Goal: Task Accomplishment & Management: Use online tool/utility

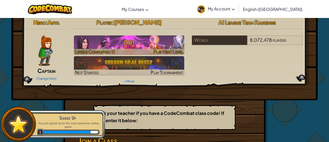
scroll to position [4, 0]
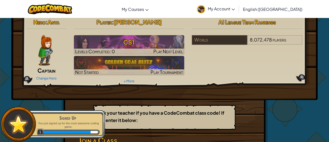
click at [48, 45] on img at bounding box center [45, 50] width 14 height 30
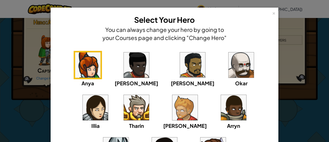
scroll to position [76, 0]
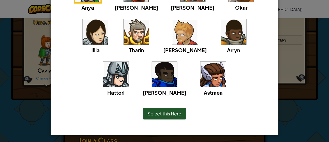
click at [200, 62] on img at bounding box center [212, 74] width 25 height 25
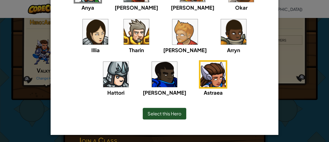
click at [200, 73] on img at bounding box center [212, 74] width 25 height 25
click at [175, 113] on span "Select this Hero" at bounding box center [165, 114] width 34 height 6
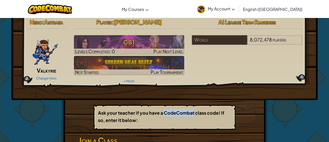
click at [175, 113] on b "Ask your teacher if you have a CodeCombat class code! If so, enter it below:" at bounding box center [161, 116] width 126 height 13
click at [54, 78] on link "Change Hero" at bounding box center [46, 78] width 20 height 4
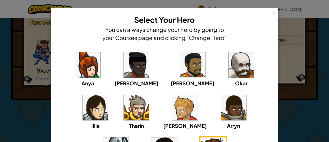
click at [29, 71] on div "× Select Your Hero You can always change your hero by going to your Courses pag…" at bounding box center [164, 71] width 329 height 142
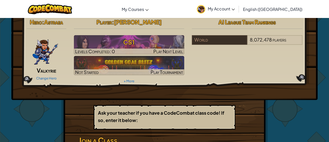
click at [42, 71] on span "Valkyrie" at bounding box center [46, 70] width 19 height 7
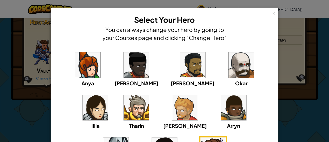
click at [34, 78] on div "× Select Your Hero You can always change your hero by going to your Courses pag…" at bounding box center [164, 71] width 329 height 142
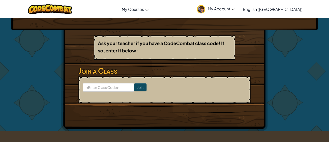
scroll to position [74, 0]
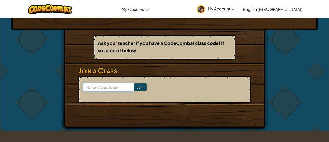
click at [124, 88] on input at bounding box center [108, 87] width 51 height 9
type input "d"
type input "fastpinsoup"
click at [142, 87] on input "Join" at bounding box center [140, 87] width 12 height 8
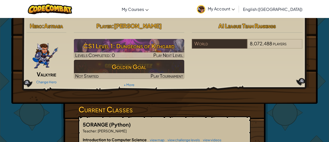
click at [55, 74] on span "Valkyrie" at bounding box center [46, 74] width 19 height 7
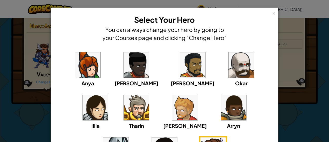
scroll to position [12, 0]
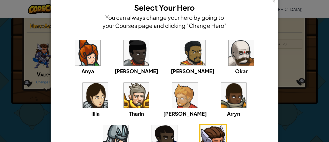
click at [177, 125] on img at bounding box center [164, 137] width 25 height 25
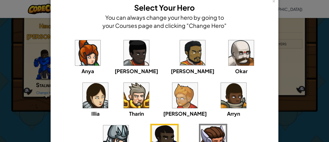
click at [129, 125] on img at bounding box center [115, 137] width 25 height 25
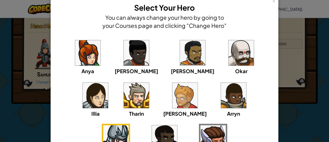
click at [221, 83] on img at bounding box center [233, 95] width 25 height 25
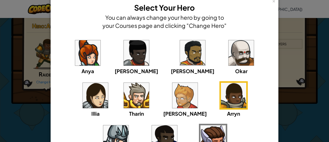
click at [172, 86] on img at bounding box center [184, 95] width 25 height 25
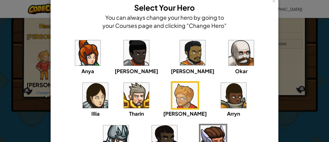
click at [122, 86] on div "Tharin" at bounding box center [136, 99] width 28 height 36
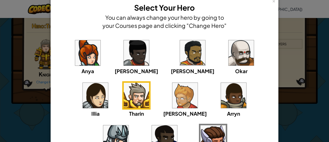
click at [108, 83] on img at bounding box center [95, 95] width 25 height 25
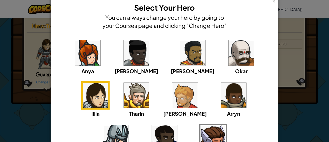
click at [223, 55] on div "Anya [PERSON_NAME] [PERSON_NAME] [PERSON_NAME] Arryn [PERSON_NAME]" at bounding box center [164, 103] width 212 height 128
click at [228, 53] on img at bounding box center [240, 52] width 25 height 25
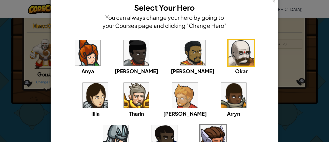
click at [180, 51] on img at bounding box center [192, 52] width 25 height 25
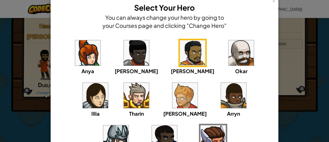
click at [103, 56] on div "Anya [PERSON_NAME] [PERSON_NAME] [PERSON_NAME] Arryn [PERSON_NAME]" at bounding box center [164, 103] width 212 height 128
click at [124, 57] on img at bounding box center [136, 52] width 25 height 25
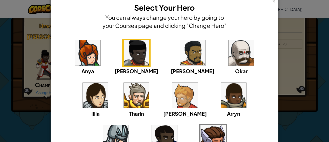
click at [96, 53] on div "Anya" at bounding box center [88, 57] width 28 height 36
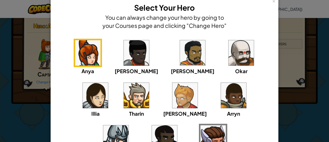
click at [200, 129] on img at bounding box center [212, 137] width 25 height 25
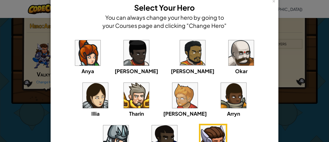
click at [41, 83] on div "× Select Your Hero You can always change your hero by going to your Courses pag…" at bounding box center [164, 71] width 329 height 142
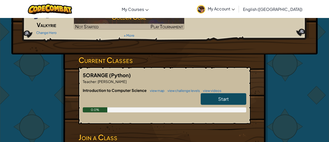
scroll to position [52, 0]
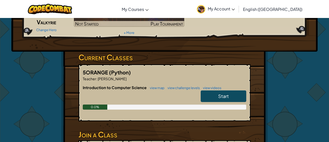
click at [111, 54] on h3 "Current Classes" at bounding box center [164, 57] width 172 height 11
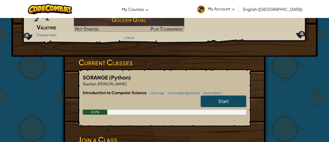
scroll to position [57, 0]
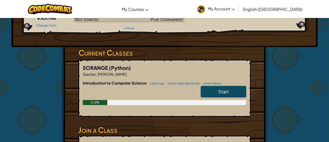
click at [226, 89] on span "Start" at bounding box center [223, 92] width 11 height 6
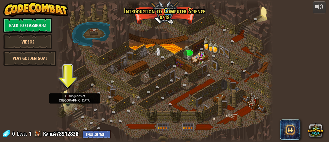
click at [67, 101] on img at bounding box center [67, 96] width 5 height 11
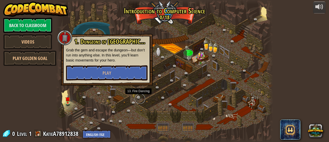
click at [135, 97] on link at bounding box center [140, 99] width 10 height 10
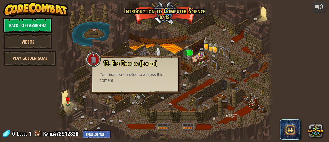
click at [140, 96] on link at bounding box center [140, 99] width 10 height 10
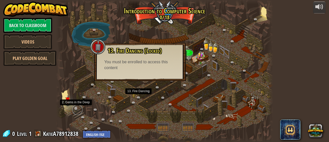
click at [74, 107] on link at bounding box center [77, 110] width 10 height 10
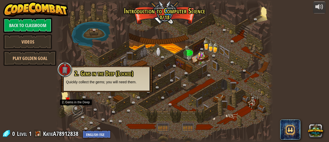
click at [77, 107] on link at bounding box center [77, 110] width 10 height 10
click at [137, 94] on div at bounding box center [164, 71] width 217 height 142
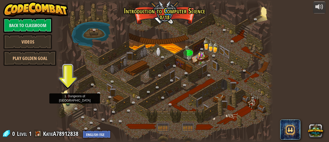
click at [69, 100] on img at bounding box center [67, 96] width 5 height 11
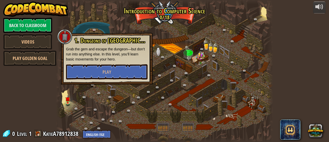
click at [184, 68] on div at bounding box center [164, 71] width 217 height 142
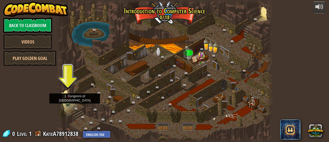
click at [69, 97] on img at bounding box center [67, 96] width 5 height 11
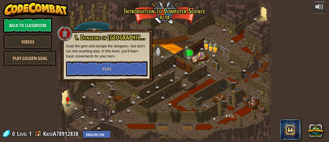
click at [80, 60] on div "1. Dungeons of [PERSON_NAME] Grab the gem and escape the dungeon—but don’t run …" at bounding box center [106, 55] width 81 height 42
click at [109, 61] on button "Play" at bounding box center [106, 68] width 81 height 15
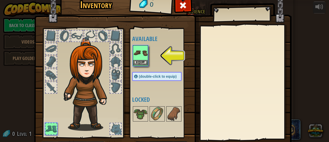
click at [143, 48] on img at bounding box center [140, 53] width 14 height 14
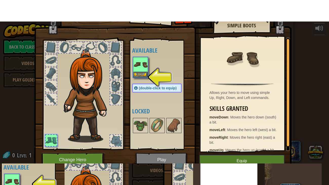
scroll to position [6, 0]
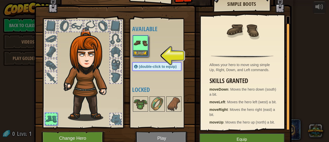
drag, startPoint x: 286, startPoint y: 91, endPoint x: 296, endPoint y: 140, distance: 49.2
click at [296, 140] on div "Inventory 0 Available Equip (double-click to equip) Locked Simple Boots Allows …" at bounding box center [164, 71] width 329 height 142
click at [144, 51] on button "Equip" at bounding box center [140, 52] width 14 height 5
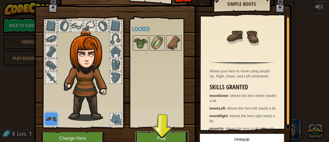
click at [146, 136] on button "Play" at bounding box center [161, 138] width 53 height 14
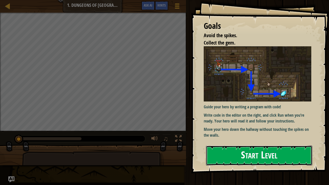
click at [293, 142] on button "Start Level" at bounding box center [259, 155] width 107 height 20
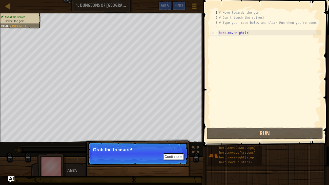
click at [177, 142] on button "Continue" at bounding box center [173, 156] width 21 height 7
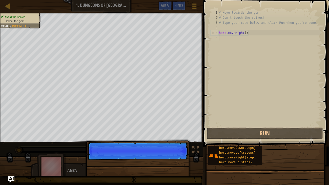
scroll to position [2, 0]
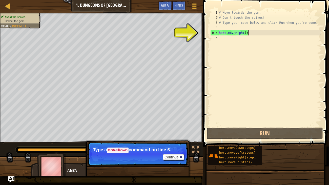
click at [258, 31] on div "# Move towards the gem. # Don’t touch the spikes! # Type your code below and cl…" at bounding box center [269, 73] width 103 height 127
type textarea "hero.moveRight()"
click at [220, 38] on div "# Move towards the gem. # Don’t touch the spikes! # Type your code below and cl…" at bounding box center [269, 73] width 103 height 127
click at [225, 36] on div "# Move towards the gem. # Don’t touch the spikes! # Type your code below and cl…" at bounding box center [269, 73] width 103 height 127
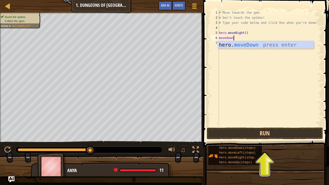
scroll to position [2, 1]
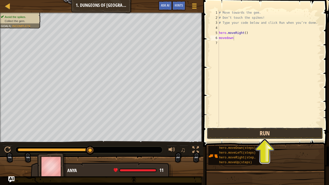
click at [277, 134] on button "Run" at bounding box center [265, 134] width 116 height 12
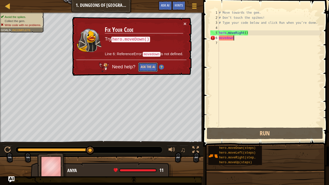
click at [146, 67] on button "Ask the AI" at bounding box center [147, 66] width 19 height 9
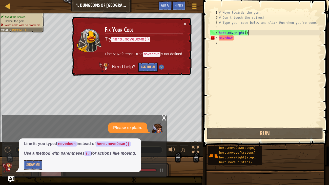
click at [252, 32] on div "# Move towards the gem. # Don’t touch the spikes! # Type your code below and cl…" at bounding box center [269, 73] width 103 height 127
click at [247, 33] on div "# Move towards the gem. # Don’t touch the spikes! # Type your code below and cl…" at bounding box center [269, 73] width 103 height 127
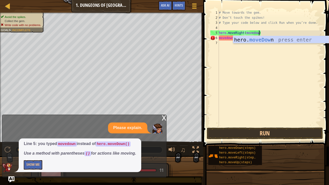
scroll to position [2, 3]
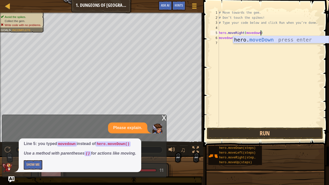
click at [235, 36] on div "hero. moveDown press enter" at bounding box center [281, 47] width 96 height 23
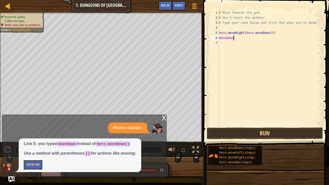
click at [237, 38] on div "# Move towards the gem. # Don’t touch the spikes! # Type your code below and cl…" at bounding box center [269, 73] width 103 height 127
type textarea "m"
click at [286, 134] on button "Run" at bounding box center [265, 134] width 116 height 12
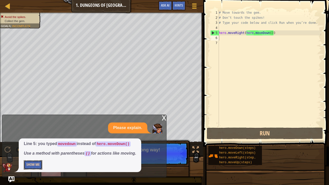
click at [34, 142] on button "Show Me" at bounding box center [33, 164] width 18 height 9
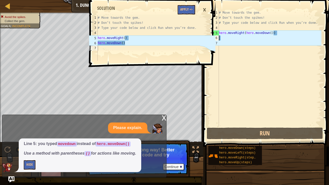
click at [221, 39] on div "# Move towards the gem. # Don’t touch the spikes! # Type your code below and cl…" at bounding box center [269, 73] width 103 height 127
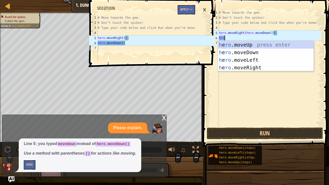
type textarea "hro."
click at [240, 51] on div "h e ro. moveUp press enter h e ro. moveDown press enter h e ro. moveLeft press …" at bounding box center [266, 64] width 96 height 46
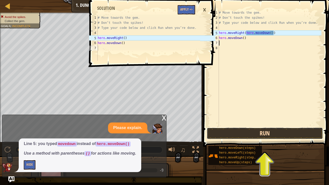
click at [258, 134] on button "Run" at bounding box center [265, 134] width 116 height 12
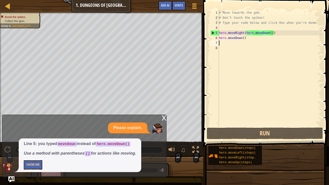
click at [250, 33] on div "# Move towards the gem. # Don’t touch the spikes! # Type your code below and cl…" at bounding box center [269, 73] width 103 height 127
click at [245, 38] on div "# Move towards the gem. # Don’t touch the spikes! # Type your code below and cl…" at bounding box center [269, 73] width 103 height 127
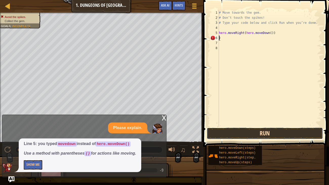
click at [289, 130] on button "Run" at bounding box center [265, 134] width 116 height 12
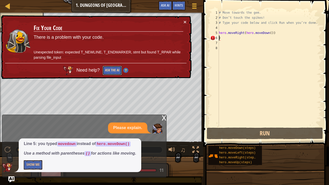
click at [110, 72] on button "Ask the AI" at bounding box center [111, 70] width 19 height 9
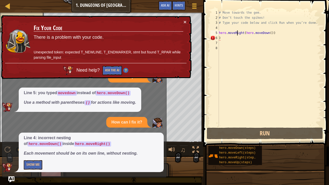
click at [237, 33] on div "# Move towards the gem. # Don’t touch the spikes! # Type your code below and cl…" at bounding box center [269, 73] width 103 height 127
click at [243, 33] on div "# Move towards the gem. # Don’t touch the spikes! # Type your code below and cl…" at bounding box center [269, 73] width 103 height 127
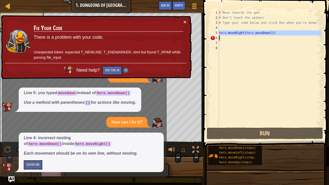
click at [269, 32] on div "# Move towards the gem. # Don’t touch the spikes! # Type your code below and cl…" at bounding box center [269, 68] width 103 height 116
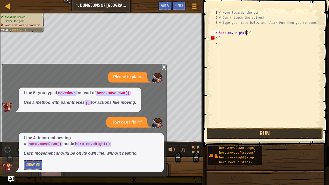
type textarea "hero.moveRight())"
click at [295, 128] on button "Run" at bounding box center [265, 134] width 116 height 12
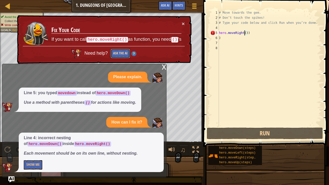
click at [123, 50] on button "Ask the AI" at bounding box center [120, 53] width 19 height 9
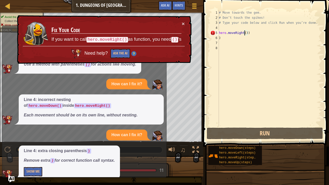
scroll to position [8, 0]
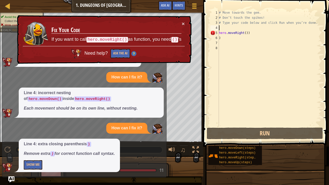
click at [224, 27] on div "# Move towards the gem. # Don’t touch the spikes! # Type your code below and cl…" at bounding box center [269, 73] width 103 height 127
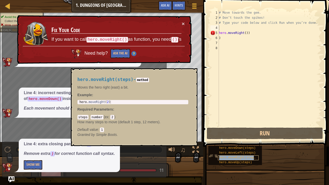
click at [251, 142] on span "hero.moveRight(steps)" at bounding box center [238, 158] width 38 height 4
click at [254, 142] on span "hero.moveRight(steps)" at bounding box center [238, 158] width 38 height 4
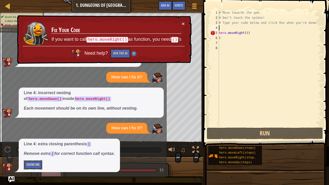
click at [39, 142] on button "Show Me" at bounding box center [33, 164] width 18 height 9
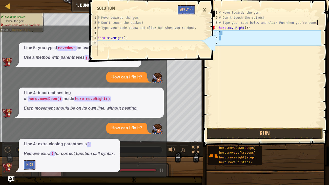
click at [271, 131] on button "Run" at bounding box center [265, 134] width 116 height 12
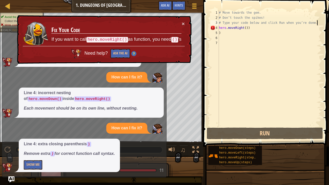
click at [249, 28] on div "# Move towards the gem. # Don’t touch the spikes! # Type your code below and cl…" at bounding box center [269, 73] width 103 height 127
click at [251, 27] on div "# Move towards the gem. # Don’t touch the spikes! # Type your code below and cl…" at bounding box center [269, 73] width 103 height 127
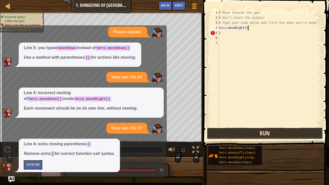
click at [266, 128] on button "Run" at bounding box center [265, 134] width 116 height 12
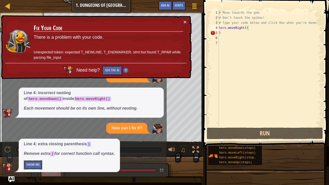
click at [34, 142] on button "Show Me" at bounding box center [33, 164] width 18 height 9
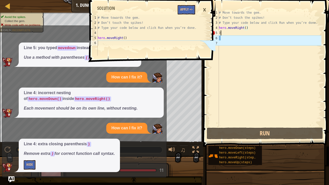
click at [224, 35] on div "# Move towards the gem. # Don’t touch the spikes! # Type your code below and cl…" at bounding box center [269, 73] width 103 height 127
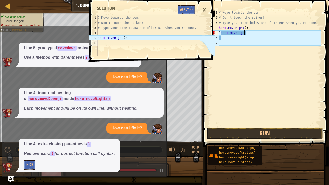
scroll to position [2, 2]
type textarea ")hero.moveright"
click at [294, 136] on button "Run" at bounding box center [265, 134] width 116 height 12
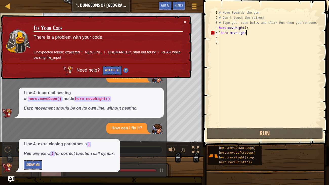
scroll to position [2, 0]
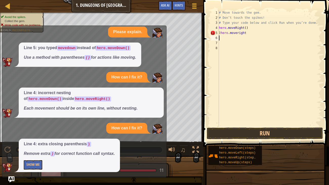
click at [247, 34] on div "# Move towards the gem. # Don’t touch the spikes! # Type your code below and cl…" at bounding box center [269, 73] width 103 height 127
click at [280, 133] on button "Run" at bounding box center [265, 134] width 116 height 12
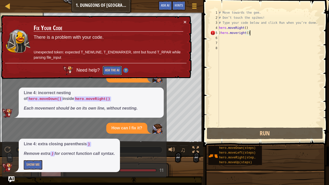
click at [115, 69] on button "Ask the AI" at bounding box center [111, 70] width 19 height 9
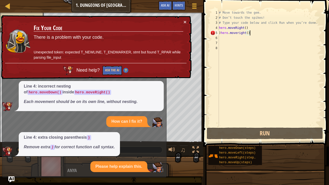
scroll to position [53, 0]
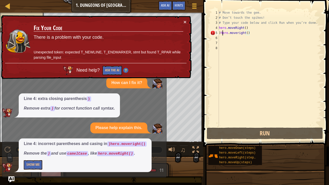
click at [222, 33] on div "# Move towards the gem. # Don’t touch the spikes! # Type your code below and cl…" at bounding box center [269, 73] width 103 height 127
click at [220, 33] on div "# Move towards the gem. # Don’t touch the spikes! # Type your code below and cl…" at bounding box center [269, 73] width 103 height 127
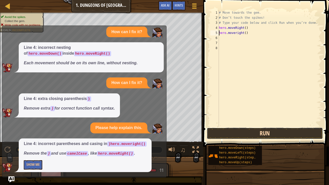
click at [263, 132] on button "Run" at bounding box center [265, 134] width 116 height 12
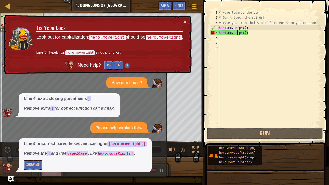
click at [238, 35] on div "# Move towards the gem. # Don’t touch the spikes! # Type your code below and cl…" at bounding box center [269, 73] width 103 height 127
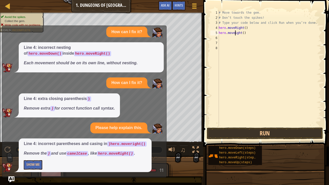
scroll to position [2, 2]
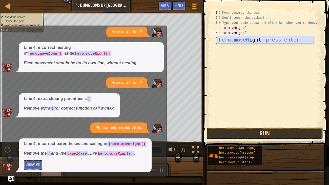
click at [258, 40] on div "hero.moveR ight press enter" at bounding box center [266, 47] width 96 height 23
type textarea "hero.moveR"
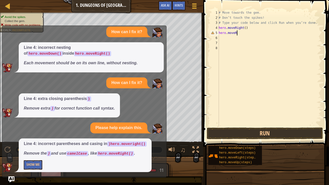
scroll to position [2, 0]
click at [238, 33] on div "# Move towards the gem. # Don’t touch the spikes! # Type your code below and cl…" at bounding box center [270, 73] width 104 height 127
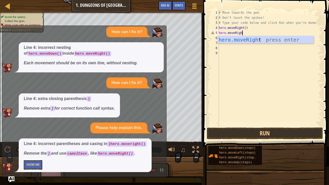
scroll to position [2, 2]
type textarea "hero.moveRight"
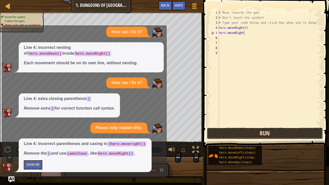
click at [274, 137] on button "Run" at bounding box center [265, 134] width 116 height 12
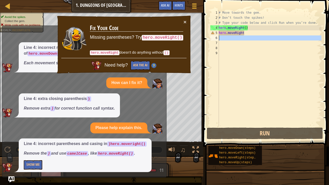
click at [219, 39] on div "6" at bounding box center [214, 37] width 9 height 5
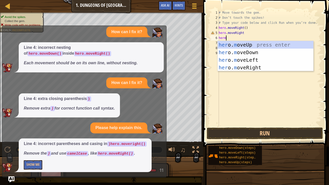
scroll to position [2, 0]
type textarea "her"
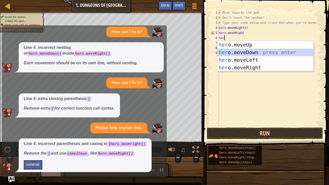
click at [237, 53] on div "her o.moveUp press enter her o.moveDown press enter her o.moveLeft press enter …" at bounding box center [266, 64] width 96 height 46
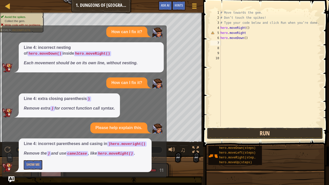
click at [252, 136] on button "Run" at bounding box center [265, 134] width 116 height 12
type textarea "hero"
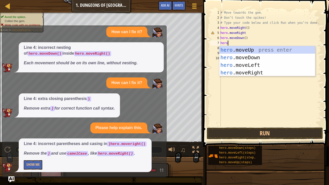
scroll to position [2, 0]
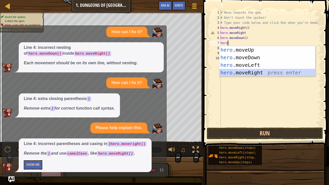
click at [249, 74] on div "hero .moveUp press enter hero .moveDown press enter hero .moveLeft press enter …" at bounding box center [267, 69] width 96 height 46
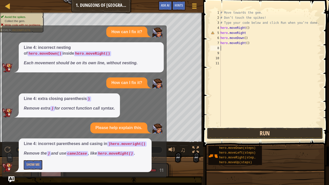
click at [258, 135] on button "Run" at bounding box center [265, 134] width 116 height 12
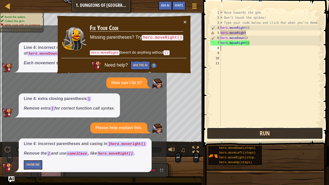
click at [210, 136] on button "Run" at bounding box center [265, 134] width 116 height 12
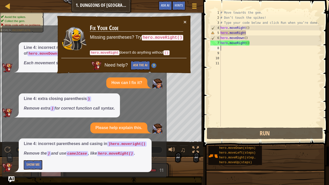
click at [187, 20] on div "× Fix Your Code Missing parentheses? Try hero.moveRight() hero.moveRight doesn'…" at bounding box center [124, 44] width 136 height 61
click at [185, 20] on button "×" at bounding box center [185, 22] width 3 height 5
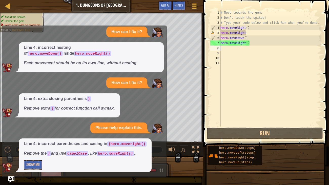
click at [15, 142] on div "Map Introduction to Computer Science 1. Dungeons of Kithgard Game Menu Done Hin…" at bounding box center [164, 92] width 329 height 185
click at [161, 37] on div "Please explain. Line 5: you typed movedown instead of hero.moveDown() Use a met…" at bounding box center [82, 76] width 161 height 191
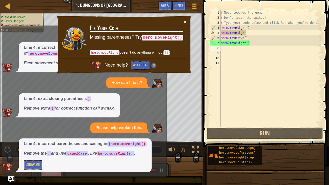
click at [252, 34] on div "# Move towards the gem. # Don’t touch the spikes! # Type your code below and cl…" at bounding box center [270, 73] width 102 height 127
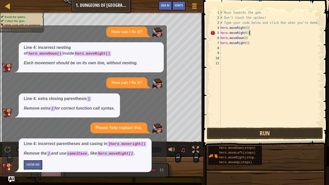
scroll to position [2, 2]
type textarea "hero.moveRight()"
click at [259, 135] on button "Run" at bounding box center [265, 134] width 116 height 12
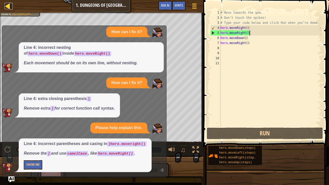
click at [10, 9] on div at bounding box center [8, 6] width 6 height 6
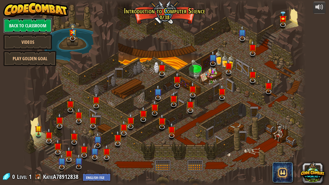
click at [30, 28] on link "Back to Classroom" at bounding box center [27, 25] width 49 height 15
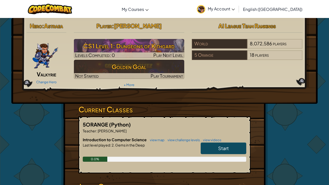
click at [229, 142] on link "Start" at bounding box center [224, 148] width 46 height 12
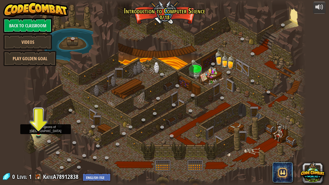
click at [36, 133] on img at bounding box center [38, 125] width 7 height 16
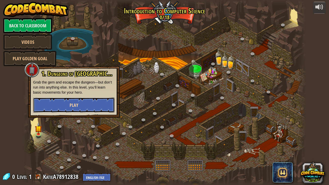
click at [65, 109] on button "Play" at bounding box center [73, 104] width 81 height 15
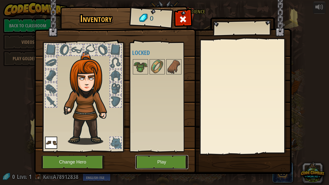
click at [143, 142] on button "Play" at bounding box center [161, 162] width 53 height 14
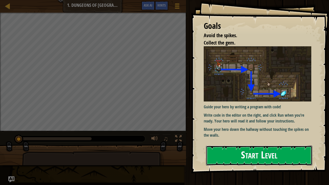
click at [307, 142] on button "Start Level" at bounding box center [259, 155] width 107 height 20
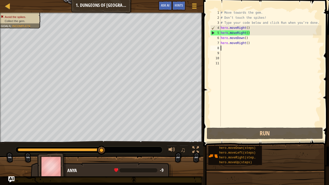
click at [231, 47] on div "# Move towards the gem. # Don’t touch the spikes! # Type your code below and cl…" at bounding box center [271, 73] width 102 height 127
click at [248, 33] on div "# Move towards the gem. # Don’t touch the spikes! # Type your code below and cl…" at bounding box center [271, 73] width 102 height 127
type textarea "hero.moveRight()"
click at [224, 48] on div "# Move towards the gem. # Don’t touch the spikes! # Type your code below and cl…" at bounding box center [271, 73] width 102 height 127
click at [248, 33] on div "# Move towards the gem. # Don’t touch the spikes! # Type your code below and cl…" at bounding box center [271, 73] width 102 height 127
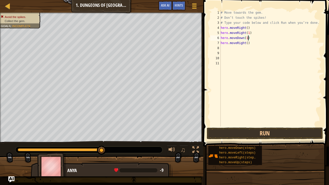
scroll to position [2, 2]
click at [273, 135] on button "Run" at bounding box center [265, 134] width 116 height 12
click at [250, 33] on div "# Move towards the gem. # Don’t touch the spikes! # Type your code below and cl…" at bounding box center [271, 73] width 102 height 127
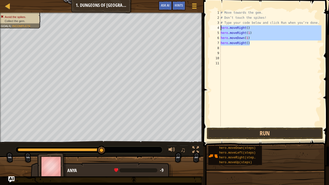
drag, startPoint x: 250, startPoint y: 42, endPoint x: 221, endPoint y: 27, distance: 33.6
click at [221, 27] on div "# Move towards the gem. # Don’t touch the spikes! # Type your code below and cl…" at bounding box center [271, 73] width 102 height 127
type textarea "hero.moveRight() hero.moveRight(1)"
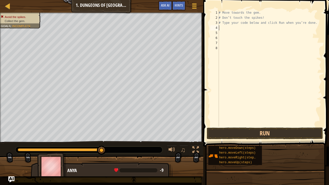
scroll to position [2, 0]
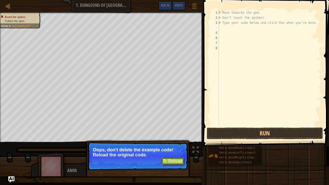
click at [181, 142] on button "↻ Reload" at bounding box center [172, 161] width 23 height 8
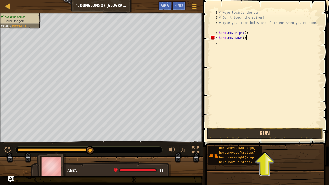
scroll to position [2, 2]
type textarea "hero.moveDown()"
click at [283, 132] on button "Run" at bounding box center [265, 134] width 116 height 12
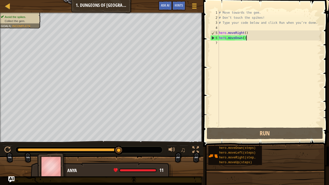
click at [230, 46] on div "# Move towards the gem. # Don’t touch the spikes! # Type your code below and cl…" at bounding box center [269, 73] width 103 height 127
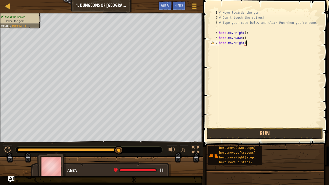
scroll to position [2, 2]
type textarea "hero.moveRight()"
click at [265, 136] on button "Run" at bounding box center [265, 134] width 116 height 12
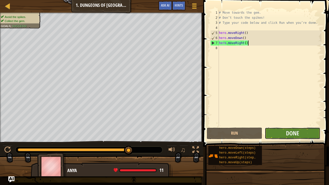
click at [266, 135] on button "Done" at bounding box center [292, 134] width 55 height 12
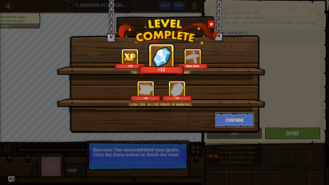
click at [245, 118] on button "Continue" at bounding box center [234, 119] width 39 height 15
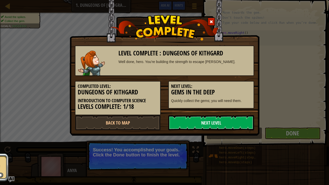
click at [219, 118] on link "Next Level" at bounding box center [211, 122] width 86 height 15
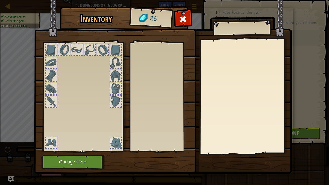
click at [219, 1] on body "Map Introduction to Computer Science 1. Dungeons of Kithgard Game Menu Done Hin…" at bounding box center [164, 0] width 329 height 1
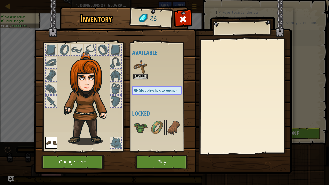
click at [219, 119] on div at bounding box center [245, 97] width 89 height 114
click at [141, 77] on button "Equip" at bounding box center [140, 76] width 14 height 5
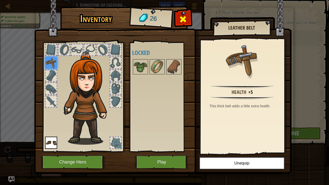
click at [187, 15] on div at bounding box center [183, 21] width 16 height 16
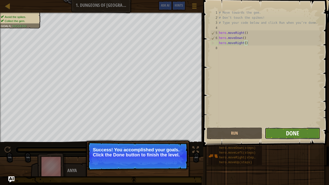
click at [291, 131] on span "Done" at bounding box center [292, 133] width 13 height 8
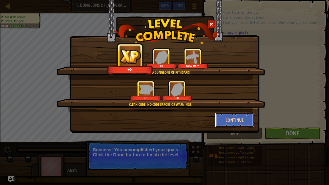
click at [235, 124] on button "Continue" at bounding box center [234, 119] width 39 height 15
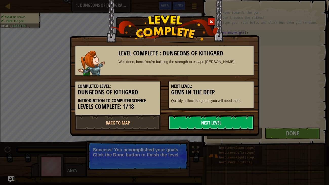
click at [227, 124] on link "Next Level" at bounding box center [211, 122] width 86 height 15
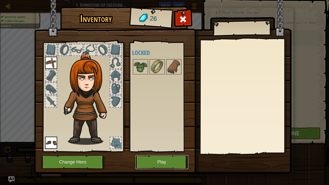
click at [178, 142] on button "Play" at bounding box center [161, 162] width 53 height 14
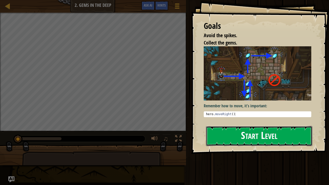
click at [270, 127] on button "Start Level" at bounding box center [259, 136] width 107 height 20
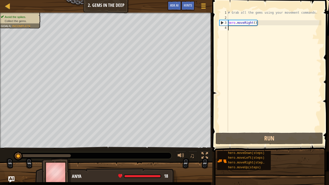
click at [254, 23] on div "# Grab all the gems using your movement commands. hero . moveRight ( )" at bounding box center [274, 76] width 94 height 132
type textarea "hero.moveRight()"
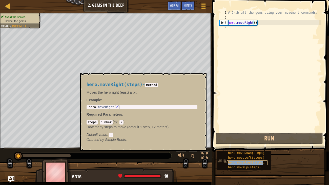
click at [255, 142] on span "hero.moveRight(steps)" at bounding box center [247, 163] width 38 height 4
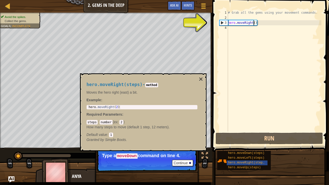
click at [228, 28] on div "# Grab all the gems using your movement commands. hero . moveRight ( )" at bounding box center [274, 76] width 94 height 132
click at [232, 28] on div "# Grab all the gems using your movement commands. hero . moveRight ( )" at bounding box center [274, 76] width 94 height 132
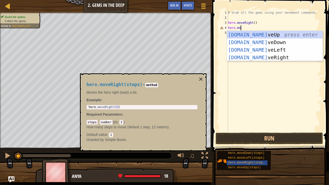
scroll to position [2, 1]
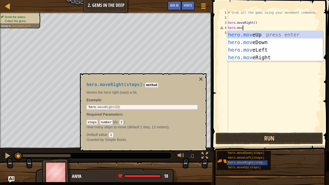
type textarea "hero.move"
click at [264, 57] on div "hero.move Up press enter hero.move Down press enter hero.move Left press enter …" at bounding box center [275, 54] width 96 height 46
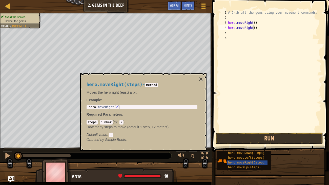
click at [254, 29] on div "# Grab all the gems using your movement commands. hero . moveRight ( ) hero . m…" at bounding box center [274, 76] width 94 height 132
click at [256, 29] on div "# Grab all the gems using your movement commands. hero . moveRight ( ) hero . m…" at bounding box center [274, 76] width 94 height 132
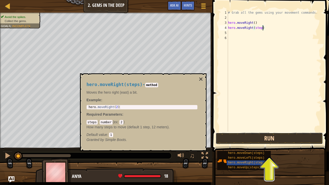
click at [273, 139] on button "Run" at bounding box center [269, 139] width 107 height 12
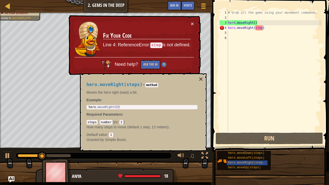
click at [194, 27] on div "× Fix Your Code Line 4: ReferenceError: step is not defined. Need help? Ask the…" at bounding box center [134, 45] width 133 height 60
click at [192, 24] on button "×" at bounding box center [192, 23] width 3 height 5
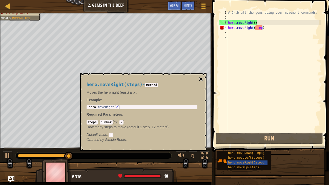
click at [203, 78] on button "×" at bounding box center [201, 79] width 4 height 7
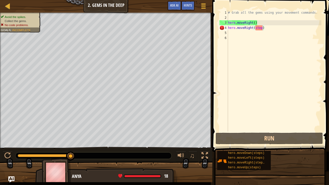
click at [263, 29] on div "# Grab all the gems using your movement commands. hero . moveRight ( ) hero . m…" at bounding box center [274, 76] width 94 height 132
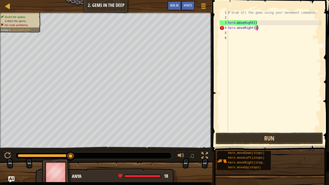
type textarea "hero.moveRight()"
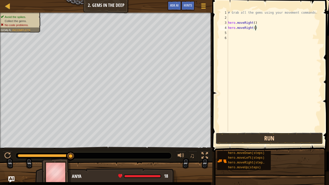
click at [284, 138] on button "Run" at bounding box center [269, 139] width 107 height 12
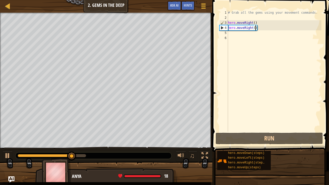
click at [230, 33] on div "# Grab all the gems using your movement commands. hero . moveRight ( ) hero . m…" at bounding box center [274, 76] width 94 height 132
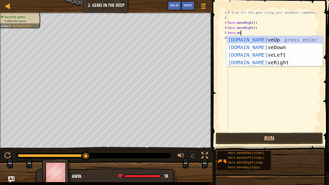
scroll to position [2, 1]
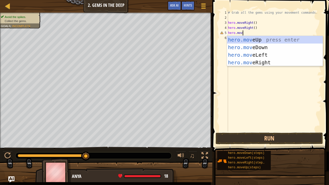
type textarea "hero.move"
click at [253, 39] on div "hero.move Up press enter hero.move Down press enter hero.move Left press enter …" at bounding box center [275, 59] width 96 height 46
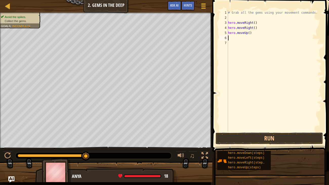
scroll to position [2, 0]
click at [291, 139] on button "Run" at bounding box center [269, 139] width 107 height 12
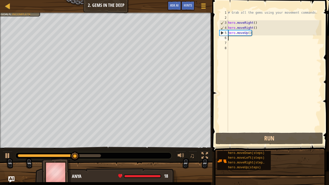
click at [229, 40] on div "# Grab all the gems using your movement commands. hero . moveRight ( ) hero . m…" at bounding box center [274, 76] width 94 height 132
type textarea "g"
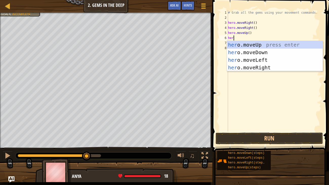
type textarea "hero"
click at [235, 60] on div "hero .moveUp press enter hero .moveDown press enter hero .moveLeft press enter …" at bounding box center [275, 64] width 96 height 46
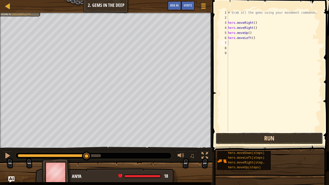
click at [257, 138] on button "Run" at bounding box center [269, 139] width 107 height 12
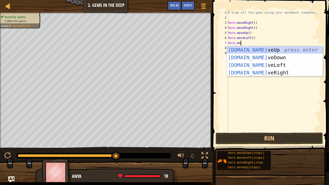
scroll to position [2, 1]
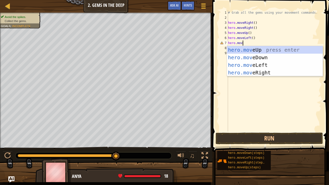
type textarea "hero.move"
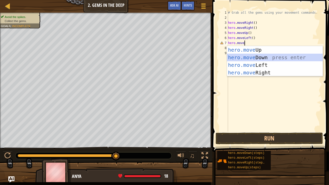
click at [245, 59] on div "hero.move Up press enter hero.move Down press enter hero.move Left press enter …" at bounding box center [275, 69] width 96 height 46
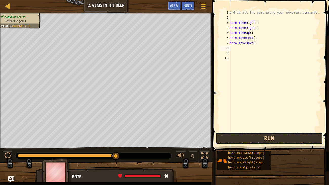
click at [266, 137] on button "Run" at bounding box center [269, 139] width 107 height 12
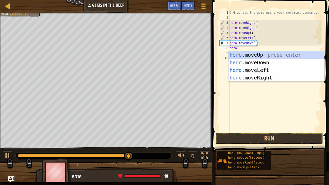
scroll to position [2, 0]
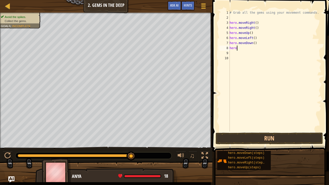
click at [254, 50] on div "# Grab all the gems using your movement commands. hero . moveRight ( ) hero . m…" at bounding box center [274, 76] width 93 height 132
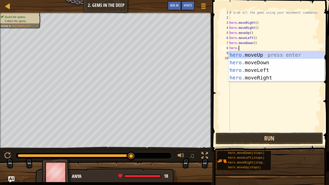
type textarea "hero.m"
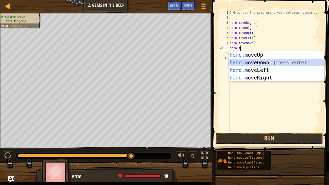
click at [252, 61] on div "hero.m oveUp press enter hero.m oveDown press enter hero.m oveLeft press enter …" at bounding box center [276, 74] width 96 height 46
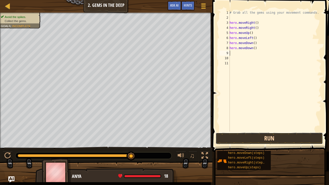
click at [272, 137] on button "Run" at bounding box center [269, 139] width 107 height 12
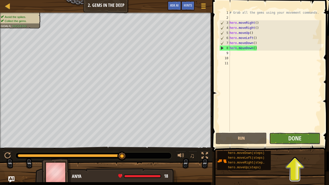
click at [291, 142] on button "Done" at bounding box center [294, 139] width 51 height 12
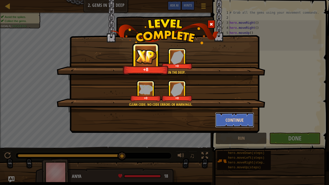
click at [232, 120] on button "Continue" at bounding box center [234, 119] width 39 height 15
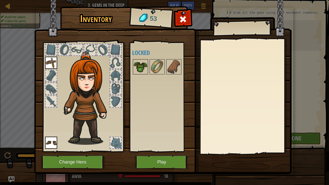
click at [141, 70] on img at bounding box center [140, 67] width 14 height 14
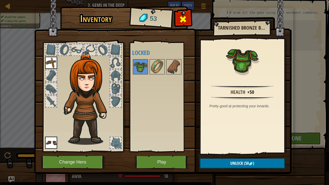
click at [177, 26] on div at bounding box center [183, 21] width 16 height 16
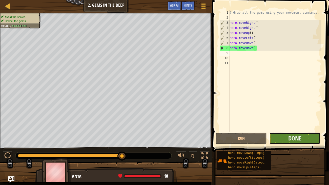
click at [274, 135] on button "Done" at bounding box center [294, 139] width 51 height 12
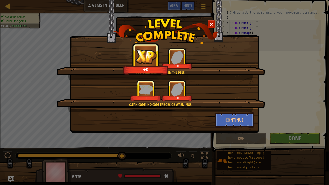
click at [228, 129] on div "You completed Gems in the Deep. +0 +0 Clean code: no code errors or warnings. +…" at bounding box center [165, 66] width 190 height 133
click at [232, 125] on button "Continue" at bounding box center [234, 119] width 39 height 15
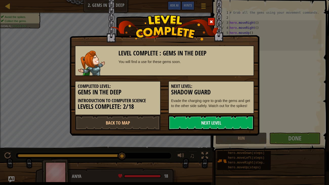
click at [193, 124] on link "Next Level" at bounding box center [211, 122] width 86 height 15
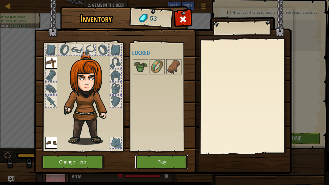
click at [154, 142] on button "Play" at bounding box center [161, 162] width 53 height 14
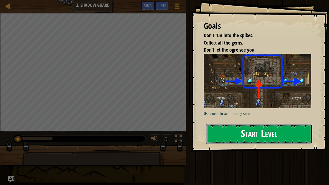
click at [286, 142] on button "Start Level" at bounding box center [259, 134] width 107 height 20
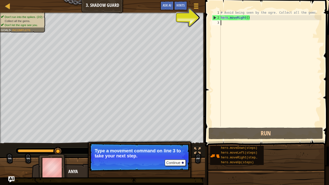
click at [222, 23] on div "# Avoid being seen by the ogre. Collect all the gems. hero . moveRight ( )" at bounding box center [271, 73] width 102 height 127
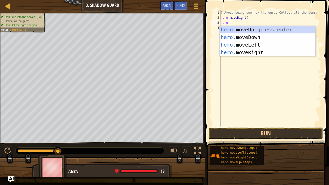
scroll to position [2, 1]
type textarea "hero.move"
click at [255, 28] on div "hero.move Up press enter hero.move Down press enter hero.move Left press enter …" at bounding box center [268, 49] width 96 height 46
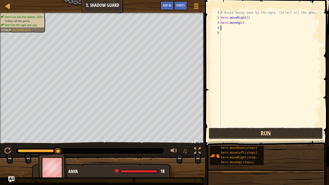
click at [276, 134] on button "Run" at bounding box center [265, 134] width 114 height 12
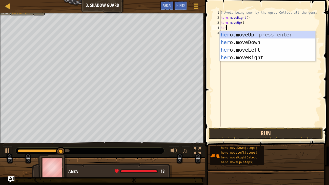
type textarea "hero"
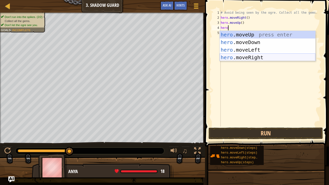
click at [256, 57] on div "hero .moveUp press enter hero .moveDown press enter hero .moveLeft press enter …" at bounding box center [268, 54] width 96 height 46
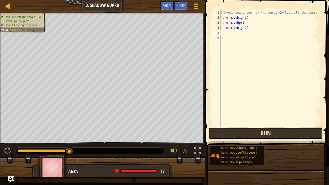
click at [271, 136] on button "Run" at bounding box center [265, 134] width 114 height 12
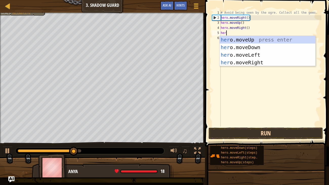
type textarea "hero"
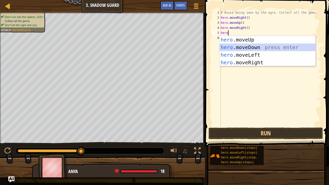
click at [252, 46] on div "hero .moveUp press enter hero .moveDown press enter hero .moveLeft press enter …" at bounding box center [268, 59] width 96 height 46
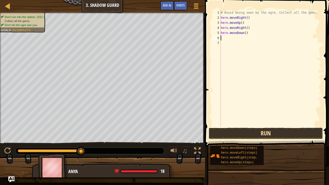
click at [264, 129] on button "Run" at bounding box center [265, 134] width 114 height 12
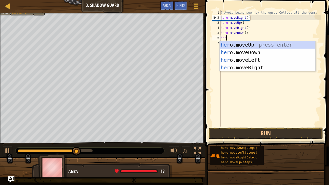
type textarea "hero"
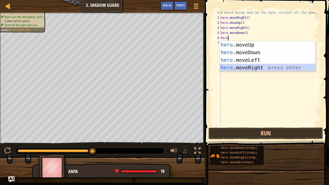
click at [265, 69] on div "hero .moveUp press enter hero .moveDown press enter hero .moveLeft press enter …" at bounding box center [268, 64] width 96 height 46
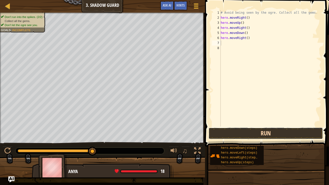
click at [290, 134] on button "Run" at bounding box center [265, 134] width 114 height 12
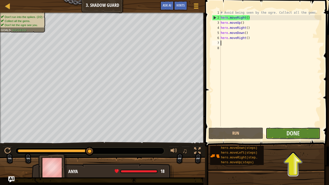
click at [278, 134] on button "Done" at bounding box center [293, 134] width 55 height 12
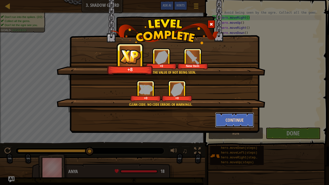
click at [230, 118] on button "Continue" at bounding box center [234, 119] width 39 height 15
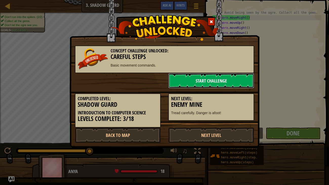
click at [214, 76] on link "Start Challenge" at bounding box center [211, 80] width 86 height 15
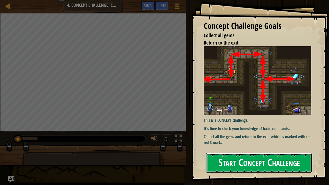
click at [295, 142] on button "Start Concept Challenge" at bounding box center [259, 163] width 107 height 20
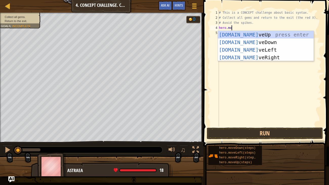
scroll to position [2, 1]
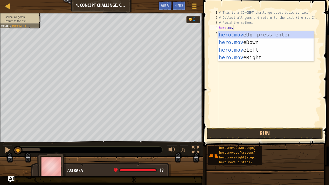
type textarea "hero.move"
click at [244, 35] on div "hero.move Up press enter hero.move Down press enter hero.move Left press enter …" at bounding box center [266, 54] width 96 height 46
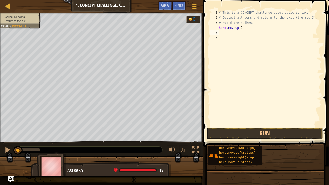
scroll to position [2, 0]
click at [281, 131] on button "Run" at bounding box center [265, 134] width 116 height 12
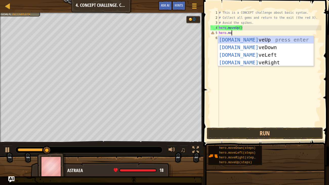
scroll to position [2, 1]
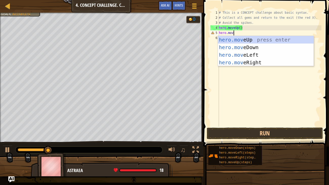
type textarea "hero.move"
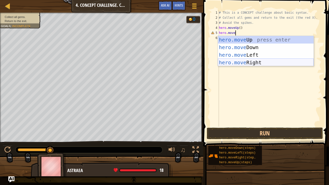
click at [251, 65] on div "hero.move Up press enter hero.move Down press enter hero.move Left press enter …" at bounding box center [266, 59] width 96 height 46
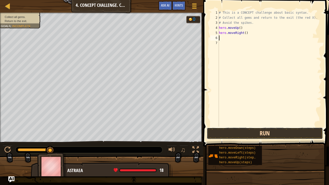
click at [274, 135] on button "Run" at bounding box center [265, 134] width 116 height 12
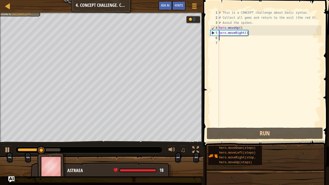
type textarea "h"
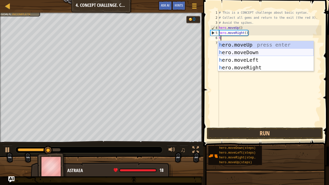
click at [239, 52] on div "h ero.moveUp press enter h ero.moveDown press enter h ero.moveLeft press enter …" at bounding box center [266, 64] width 96 height 46
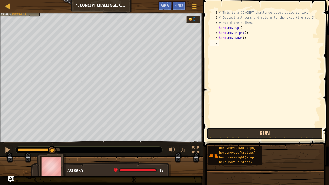
click at [272, 134] on button "Run" at bounding box center [265, 134] width 116 height 12
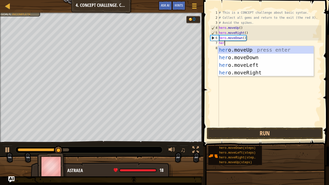
type textarea "hero"
click at [253, 71] on div "hero .moveUp press enter hero .moveDown press enter hero .moveLeft press enter …" at bounding box center [266, 69] width 96 height 46
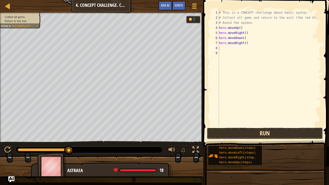
click at [264, 130] on button "Run" at bounding box center [265, 134] width 116 height 12
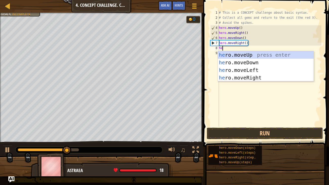
type textarea "hero"
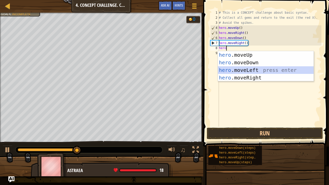
click at [255, 67] on div "hero .moveUp press enter hero .moveDown press enter hero .moveLeft press enter …" at bounding box center [266, 74] width 96 height 46
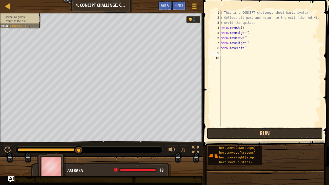
click at [276, 134] on button "Run" at bounding box center [265, 134] width 116 height 12
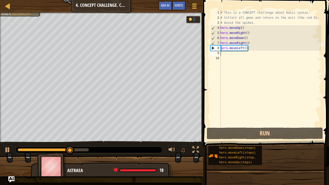
click at [241, 38] on div "# This is a CONCEPT challenge about basic syntax. # Collect all gems and return…" at bounding box center [270, 73] width 102 height 127
type textarea "hero.moveDown()"
click at [223, 53] on div "# This is a CONCEPT challenge about basic syntax. # Collect all gems and return…" at bounding box center [270, 73] width 102 height 127
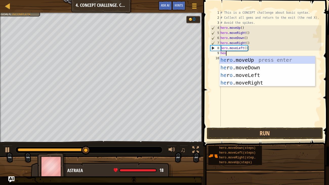
type textarea "he"
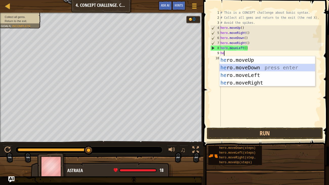
click at [245, 66] on div "he ro.moveUp press enter he ro.moveDown press enter he ro.moveLeft press enter …" at bounding box center [267, 79] width 96 height 46
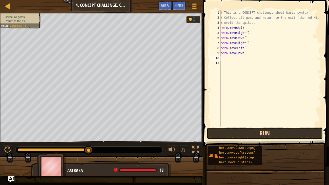
click at [238, 135] on button "Run" at bounding box center [265, 134] width 116 height 12
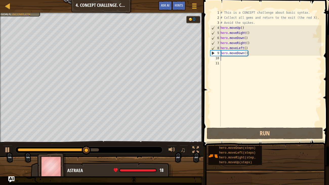
click at [223, 59] on div "# This is a CONCEPT challenge about basic syntax. # Collect all gems and return…" at bounding box center [270, 73] width 102 height 127
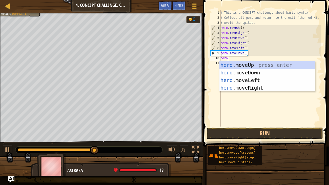
type textarea "hero"
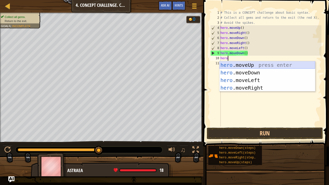
click at [236, 64] on div "hero .moveUp press enter hero .moveDown press enter hero .moveLeft press enter …" at bounding box center [267, 84] width 96 height 46
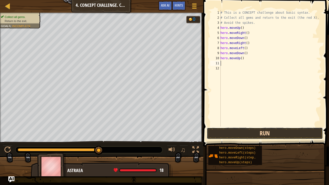
click at [247, 135] on button "Run" at bounding box center [265, 134] width 116 height 12
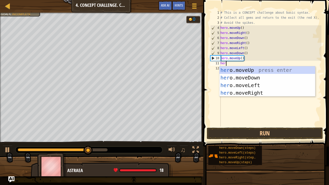
type textarea "hero"
click at [230, 71] on div "hero .moveUp press enter hero .moveDown press enter hero .moveLeft press enter …" at bounding box center [267, 89] width 96 height 46
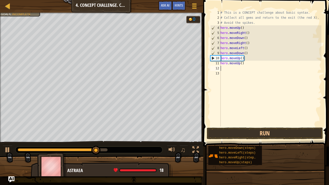
scroll to position [2, 0]
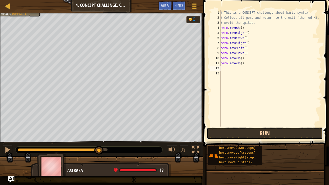
click at [259, 135] on button "Run" at bounding box center [265, 134] width 116 height 12
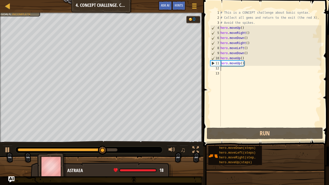
type textarea "h"
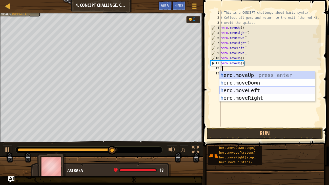
click at [235, 89] on div "h ero.moveUp press enter h ero.moveDown press enter h ero.moveLeft press enter …" at bounding box center [267, 94] width 96 height 46
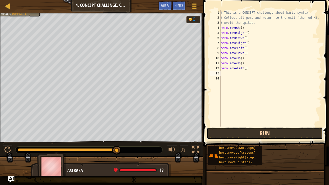
click at [261, 133] on button "Run" at bounding box center [265, 134] width 116 height 12
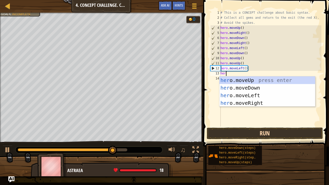
type textarea "hero"
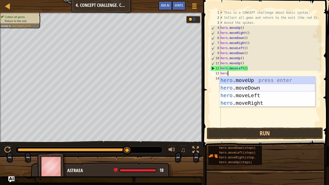
click at [261, 87] on div "hero .moveUp press enter hero .moveDown press enter hero .moveLeft press enter …" at bounding box center [267, 99] width 96 height 46
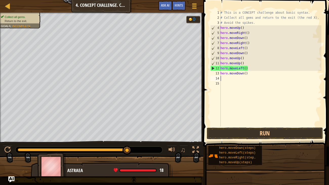
scroll to position [2, 0]
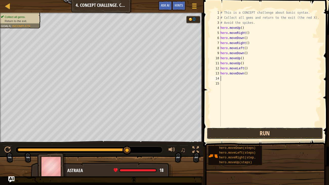
click at [271, 131] on button "Run" at bounding box center [265, 134] width 116 height 12
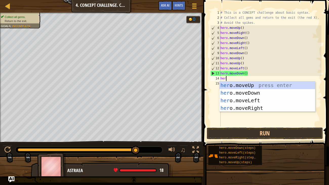
type textarea "hero"
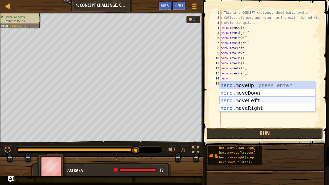
click at [248, 99] on div "hero .moveUp press enter hero .moveDown press enter hero .moveLeft press enter …" at bounding box center [267, 104] width 96 height 46
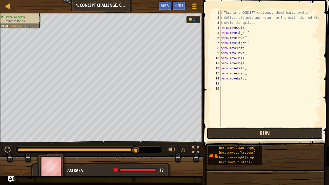
click at [284, 129] on button "Run" at bounding box center [265, 134] width 116 height 12
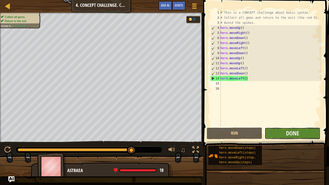
click at [307, 136] on button "Done" at bounding box center [292, 134] width 55 height 12
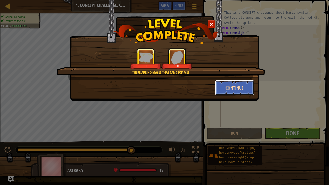
click at [233, 90] on button "Continue" at bounding box center [234, 87] width 39 height 15
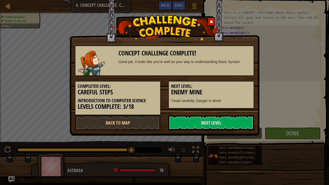
click at [226, 123] on link "Next Level" at bounding box center [211, 122] width 86 height 15
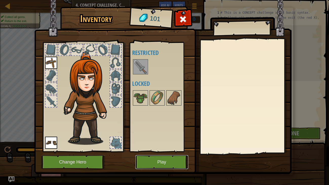
click at [170, 142] on button "Play" at bounding box center [161, 162] width 53 height 14
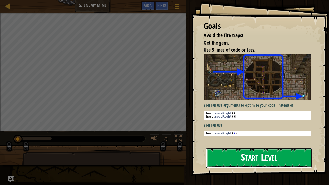
click at [248, 142] on button "Start Level" at bounding box center [259, 158] width 107 height 20
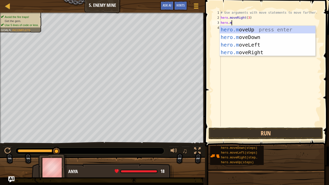
scroll to position [2, 1]
type textarea "hero.move"
click at [244, 32] on div "hero.move Up press enter hero.move Down press enter hero.move Left press enter …" at bounding box center [268, 49] width 96 height 46
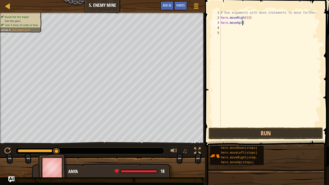
click at [243, 24] on div "# Use arguments with move statements to move farther. hero . moveRight ( 3 ) he…" at bounding box center [271, 73] width 102 height 127
type textarea "hero.moveUp(1)"
click at [263, 134] on button "Run" at bounding box center [265, 134] width 114 height 12
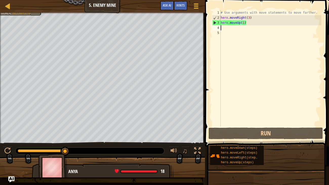
click at [224, 28] on div "# Use arguments with move statements to move farther. hero . moveRight ( 3 ) he…" at bounding box center [271, 73] width 102 height 127
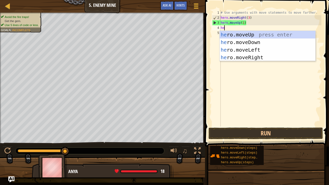
scroll to position [2, 0]
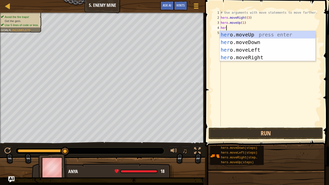
type textarea "hero"
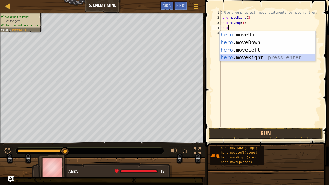
click at [258, 58] on div "hero .moveUp press enter hero .moveDown press enter hero .moveLeft press enter …" at bounding box center [268, 54] width 96 height 46
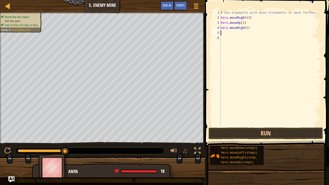
click at [248, 28] on div "# Use arguments with move statements to move farther. hero . moveRight ( 3 ) he…" at bounding box center [271, 73] width 102 height 127
type textarea "hero.moveRight(1)"
click at [302, 137] on button "Run" at bounding box center [265, 134] width 114 height 12
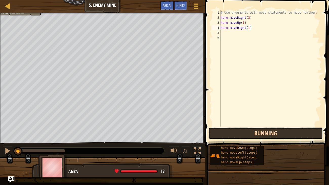
click at [302, 134] on button "Running" at bounding box center [265, 134] width 114 height 12
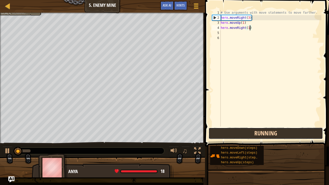
click at [298, 135] on button "Running" at bounding box center [265, 134] width 114 height 12
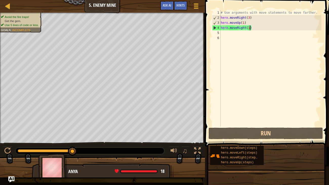
click at [223, 33] on div "# Use arguments with move statements to move farther. hero . moveRight ( 3 ) he…" at bounding box center [271, 73] width 102 height 127
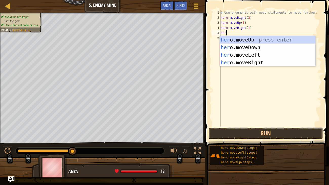
scroll to position [2, 0]
type textarea "hero.n"
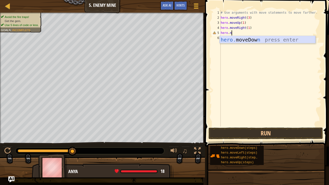
click at [236, 39] on div "hero. moveDow n press enter" at bounding box center [268, 47] width 96 height 23
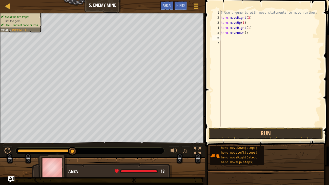
click at [245, 35] on div "# Use arguments with move statements to move farther. hero . moveRight ( 3 ) he…" at bounding box center [271, 73] width 102 height 127
click at [247, 34] on div "# Use arguments with move statements to move farther. hero . moveRight ( 3 ) he…" at bounding box center [271, 73] width 102 height 127
click at [246, 35] on div "# Use arguments with move statements to move farther. hero . moveRight ( 3 ) he…" at bounding box center [271, 73] width 102 height 127
type textarea "hero.moveDown(1)"
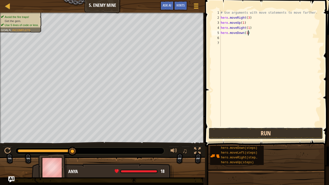
click at [270, 132] on button "Run" at bounding box center [265, 134] width 114 height 12
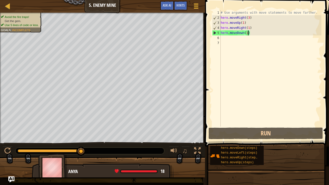
click at [225, 35] on div "# Use arguments with move statements to move farther. hero . moveRight ( 3 ) he…" at bounding box center [271, 73] width 102 height 127
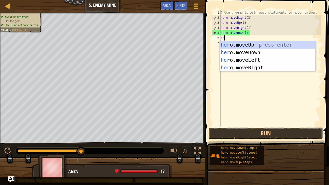
scroll to position [2, 0]
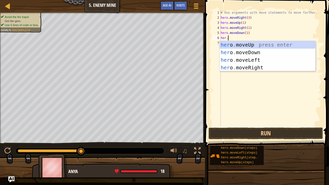
type textarea "her.m"
click at [245, 51] on div "her o .m oveUp press enter her o .m oveDown press enter her o .m oveLeft press …" at bounding box center [268, 64] width 96 height 46
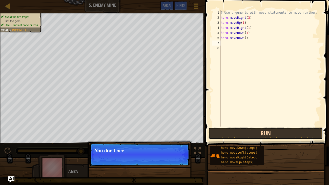
click at [269, 136] on button "Run" at bounding box center [265, 134] width 114 height 12
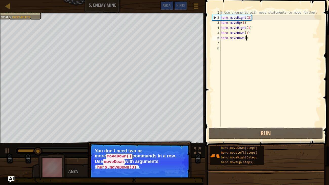
click at [246, 39] on div "# Use arguments with move statements to move farther. hero . moveRight ( 3 ) he…" at bounding box center [271, 73] width 102 height 127
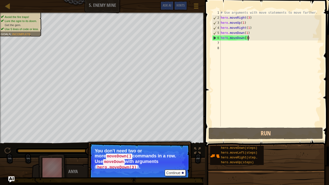
scroll to position [2, 2]
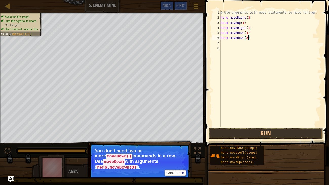
click at [236, 139] on span at bounding box center [267, 65] width 128 height 161
click at [241, 131] on button "Run" at bounding box center [265, 134] width 114 height 12
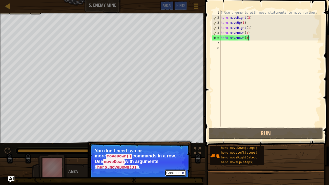
click at [180, 142] on button "Continue" at bounding box center [175, 173] width 21 height 7
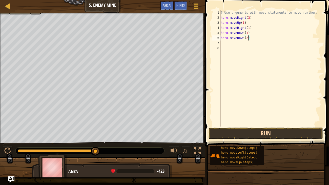
type textarea "hero.moveDown(2)"
click at [282, 129] on button "Run" at bounding box center [265, 134] width 114 height 12
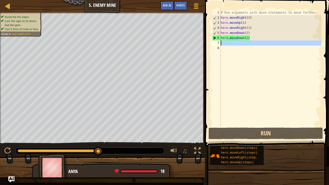
click at [220, 43] on div "7" at bounding box center [216, 42] width 9 height 5
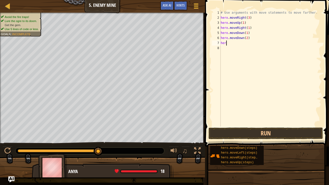
scroll to position [2, 0]
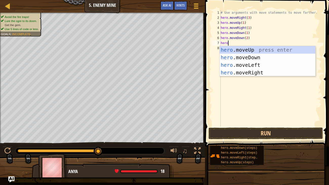
type textarea "hero."
click at [262, 72] on div "hero. moveUp press enter hero. moveDown press enter hero. moveLeft press enter …" at bounding box center [268, 69] width 96 height 46
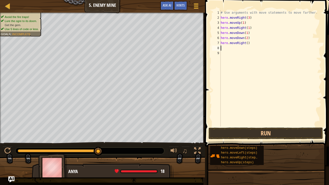
scroll to position [2, 0]
click at [276, 133] on button "Run" at bounding box center [265, 134] width 114 height 12
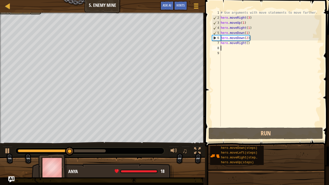
click at [248, 45] on div "# Use arguments with move statements to move farther. hero . moveRight ( 3 ) he…" at bounding box center [271, 73] width 102 height 127
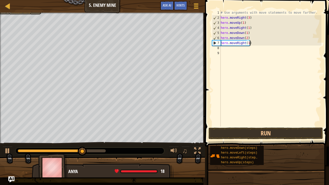
scroll to position [2, 2]
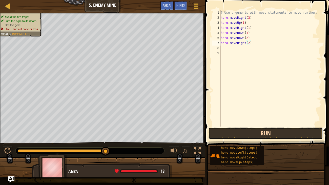
click at [273, 133] on button "Run" at bounding box center [265, 134] width 114 height 12
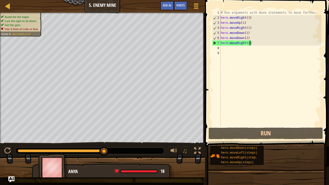
click at [249, 38] on div "# Use arguments with move statements to move farther. hero . moveRight ( 3 ) he…" at bounding box center [271, 73] width 102 height 127
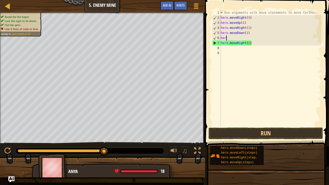
scroll to position [2, 0]
type textarea "h"
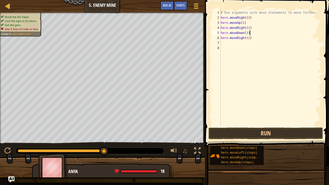
click at [273, 127] on span at bounding box center [267, 65] width 128 height 161
click at [279, 142] on div "hero.moveDown(steps) hero.moveLeft(steps) hero.moveRight(steps) hero.moveUp(ste…" at bounding box center [268, 155] width 116 height 20
click at [272, 133] on button "Run" at bounding box center [265, 134] width 114 height 12
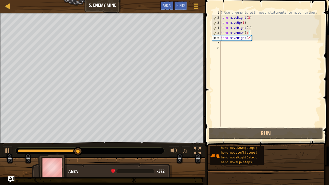
click at [246, 18] on div "# Use arguments with move statements to move farther. hero . moveRight ( 3 ) he…" at bounding box center [271, 73] width 102 height 127
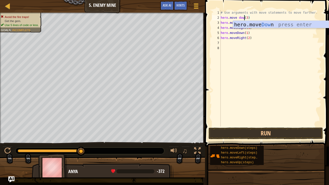
scroll to position [2, 2]
click at [250, 18] on div "# Use arguments with move statements to move farther. hero . move down ( 3 ) he…" at bounding box center [271, 73] width 102 height 127
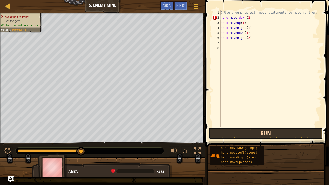
click at [273, 128] on button "Run" at bounding box center [265, 134] width 114 height 12
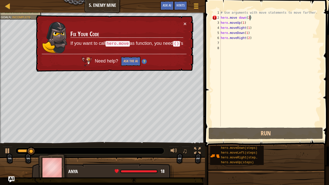
click at [239, 17] on div "# Use arguments with move statements to move farther. hero . move down ( 2 ) he…" at bounding box center [271, 73] width 102 height 127
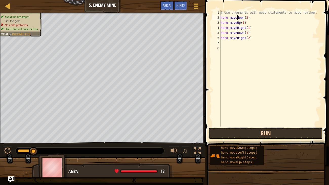
click at [285, 132] on button "Run" at bounding box center [265, 134] width 114 height 12
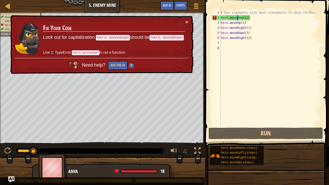
click at [239, 17] on div "# Use arguments with move statements to move farther. hero . movedown ( 2 ) her…" at bounding box center [271, 73] width 102 height 127
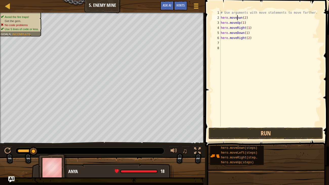
scroll to position [2, 1]
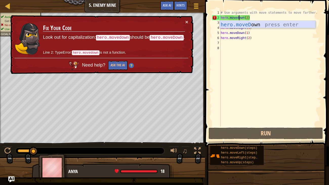
click at [249, 24] on div "hero.moveD own press enter" at bounding box center [268, 32] width 96 height 23
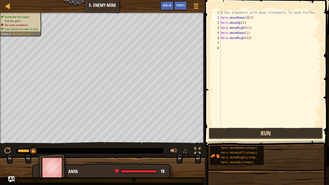
click at [254, 131] on button "Run" at bounding box center [265, 134] width 114 height 12
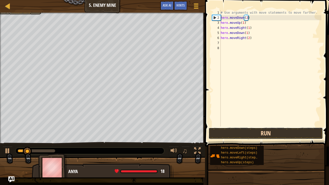
click at [263, 132] on button "Run" at bounding box center [265, 134] width 114 height 12
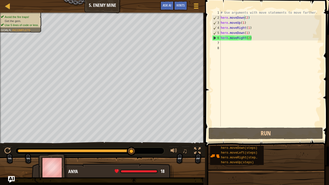
click at [11, 142] on img "Ask AI" at bounding box center [11, 179] width 7 height 7
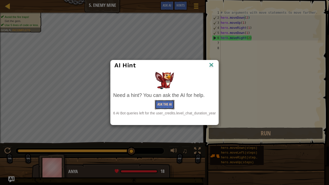
click at [161, 105] on button "Ask the AI" at bounding box center [164, 104] width 19 height 9
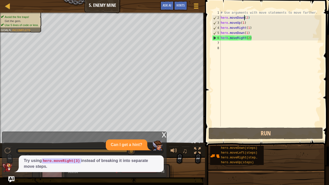
click at [247, 18] on div "# Use arguments with move statements to move farther. hero . moveDown ( 2 ) her…" at bounding box center [271, 73] width 102 height 127
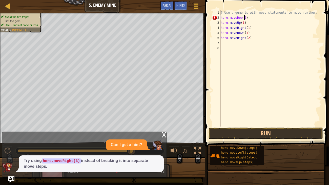
scroll to position [2, 2]
click at [247, 18] on div "# Use arguments with move statements to move farther. hero . moveDown32 ) hero …" at bounding box center [271, 73] width 102 height 127
click at [244, 19] on div "# Use arguments with move statements to move farther. hero . moveDown3 ) hero .…" at bounding box center [271, 73] width 102 height 127
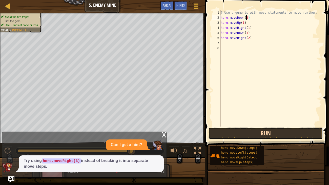
click at [281, 132] on button "Run" at bounding box center [265, 134] width 114 height 12
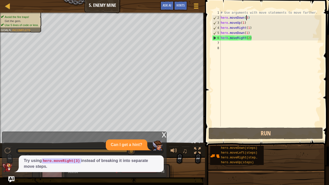
click at [217, 22] on div "3" at bounding box center [216, 22] width 8 height 5
click at [214, 39] on div "6" at bounding box center [216, 37] width 8 height 5
click at [245, 18] on div "# Use arguments with move statements to move farther. hero . moveDown ( 3 ) her…" at bounding box center [271, 73] width 102 height 127
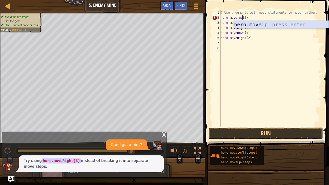
click at [274, 24] on div "hero.move Up press enter" at bounding box center [281, 32] width 96 height 23
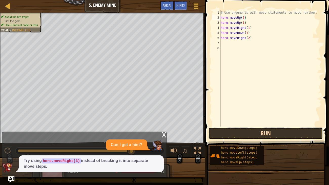
click at [282, 130] on button "Run" at bounding box center [265, 134] width 114 height 12
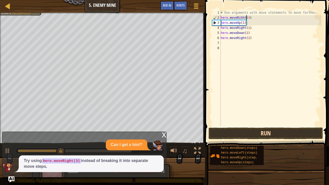
scroll to position [2, 2]
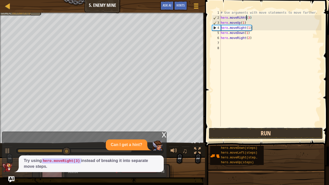
click at [289, 133] on button "Run" at bounding box center [265, 134] width 114 height 12
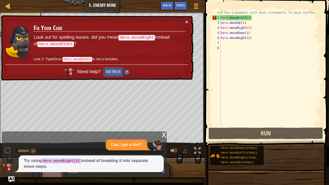
click at [119, 73] on button "Ask the AI" at bounding box center [112, 71] width 19 height 9
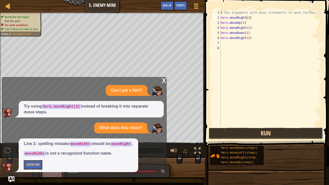
click at [261, 137] on button "Run" at bounding box center [265, 134] width 114 height 12
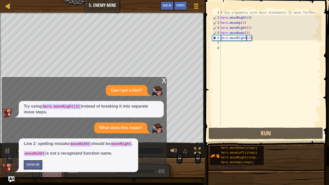
click at [246, 39] on div "# Use arguments with move statements to move farther. hero . moveRight ( 3 ) he…" at bounding box center [271, 73] width 102 height 127
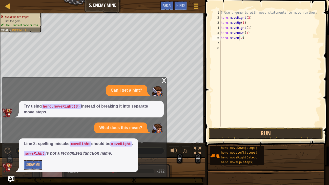
scroll to position [2, 2]
click at [247, 32] on div "# Use arguments with move statements to move farther. hero . moveRight ( 3 ) he…" at bounding box center [271, 73] width 102 height 127
click at [243, 36] on div "# Use arguments with move statements to move farther. hero . moveRight ( 3 ) he…" at bounding box center [271, 73] width 102 height 127
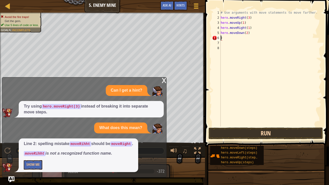
type textarea ")"
click at [273, 133] on button "Run" at bounding box center [265, 134] width 114 height 12
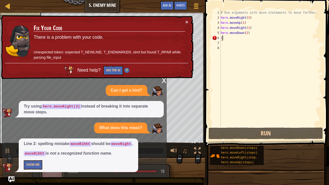
click at [225, 39] on div "# Use arguments with move statements to move farther. hero . moveRight ( 3 ) he…" at bounding box center [271, 73] width 102 height 127
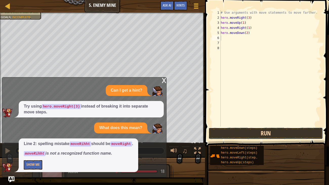
click at [241, 131] on button "Run" at bounding box center [265, 134] width 114 height 12
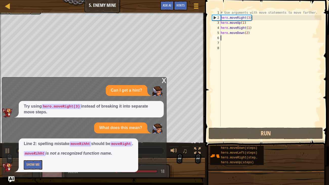
click at [165, 80] on div "x" at bounding box center [164, 79] width 5 height 5
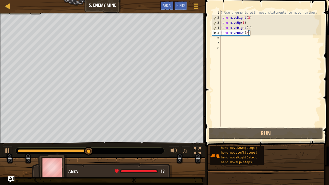
click at [247, 34] on div "# Use arguments with move statements to move farther. hero . moveRight ( 3 ) he…" at bounding box center [271, 73] width 102 height 127
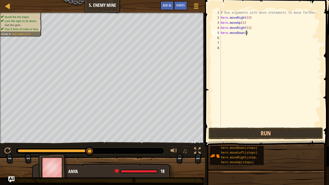
scroll to position [2, 2]
click at [265, 129] on button "Run" at bounding box center [265, 134] width 114 height 12
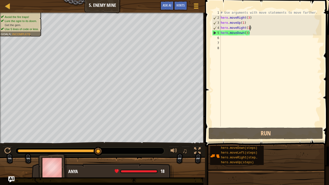
click at [250, 28] on div "# Use arguments with move statements to move farther. hero . moveRight ( 3 ) he…" at bounding box center [271, 73] width 102 height 127
type textarea "hero.moveRight(1)"
drag, startPoint x: 221, startPoint y: 26, endPoint x: 218, endPoint y: 28, distance: 3.0
click at [218, 28] on div "hero.moveRight(1) 1 2 3 4 5 6 7 8 # Use arguments with move statements to move …" at bounding box center [266, 68] width 110 height 116
click at [225, 38] on div "# Use arguments with move statements to move farther. hero . moveRight ( 3 ) he…" at bounding box center [271, 73] width 102 height 127
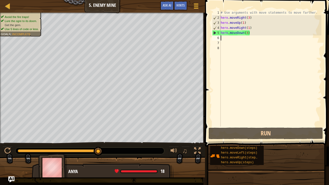
scroll to position [2, 0]
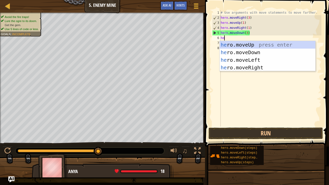
type textarea "her"
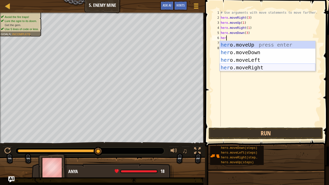
click at [252, 67] on div "her o.moveUp press enter her o.moveDown press enter her o.moveLeft press enter …" at bounding box center [268, 64] width 96 height 46
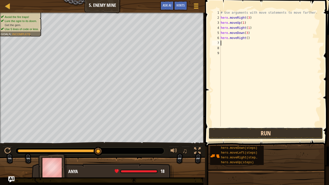
click at [268, 132] on button "Run" at bounding box center [265, 134] width 114 height 12
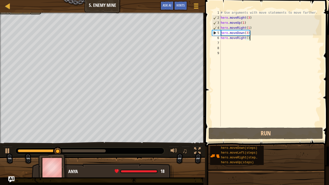
click at [249, 39] on div "# Use arguments with move statements to move farther. hero . moveRight ( 3 ) he…" at bounding box center [271, 73] width 102 height 127
click at [248, 39] on div "# Use arguments with move statements to move farther. hero . moveRight ( 3 ) he…" at bounding box center [271, 73] width 102 height 127
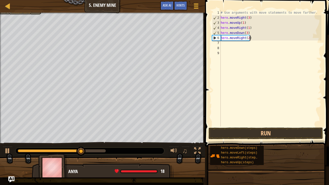
scroll to position [2, 2]
type textarea "hero.moveRight(2)"
click at [287, 130] on button "Run" at bounding box center [265, 134] width 114 height 12
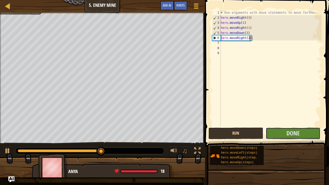
click at [287, 130] on span "Done" at bounding box center [292, 133] width 13 height 8
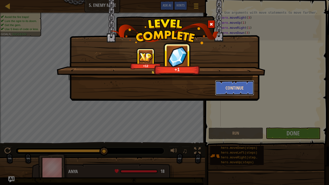
click at [242, 89] on button "Continue" at bounding box center [234, 87] width 39 height 15
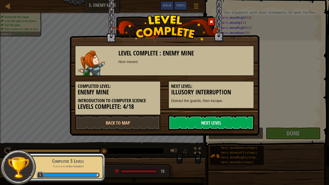
click at [229, 125] on link "Next Level" at bounding box center [211, 122] width 86 height 15
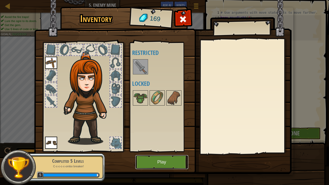
click at [174, 142] on button "Play" at bounding box center [161, 162] width 53 height 14
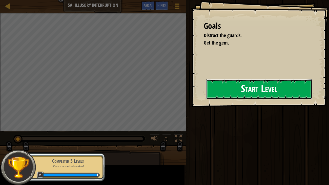
click at [254, 87] on button "Start Level" at bounding box center [259, 89] width 107 height 20
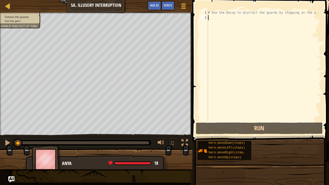
type textarea "g"
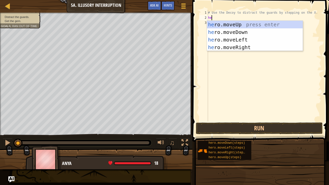
type textarea "her"
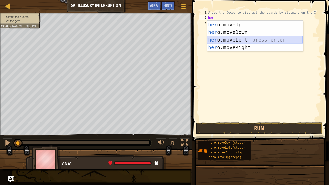
click at [234, 43] on div "her o.moveUp press enter her o.moveDown press enter her o.moveLeft press enter …" at bounding box center [255, 44] width 96 height 46
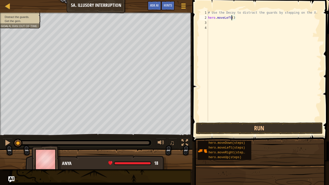
click at [232, 19] on div "# Use the Decoy to distract the guards by stepping on the X. hero . moveLeft ( )" at bounding box center [264, 70] width 114 height 121
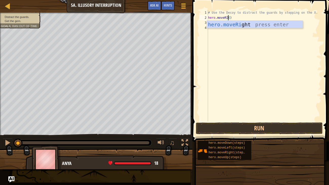
scroll to position [2, 2]
click at [247, 23] on div "hero.moveRi ght press enter" at bounding box center [255, 32] width 96 height 23
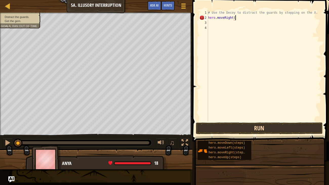
scroll to position [2, 2]
type textarea "hero.moveRight()"
click at [262, 129] on button "Run" at bounding box center [259, 128] width 127 height 12
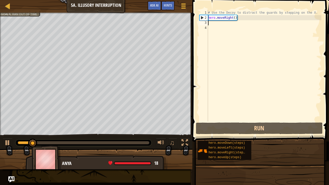
click at [210, 24] on div "# Use the Decoy to distract the guards by stepping on the X. hero . moveRight (…" at bounding box center [264, 70] width 114 height 121
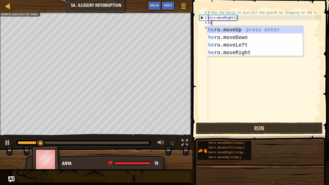
type textarea "her"
click at [218, 37] on div "her o.moveUp press enter her o.moveDown press enter her o.moveLeft press enter …" at bounding box center [255, 49] width 96 height 46
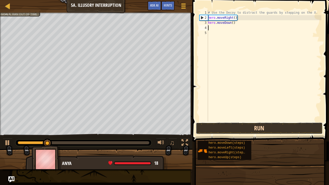
click at [236, 127] on button "Run" at bounding box center [259, 128] width 127 height 12
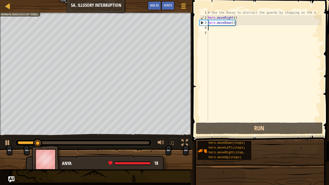
click at [233, 22] on div "# Use the Decoy to distract the guards by stepping on the X. hero . moveRight (…" at bounding box center [264, 70] width 114 height 121
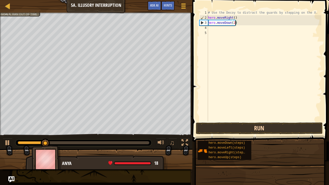
type textarea "hero.moveDown(2)"
click at [276, 130] on button "Run" at bounding box center [259, 128] width 127 height 12
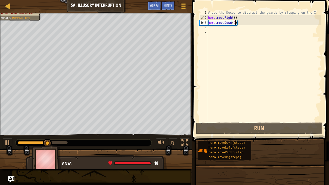
click at [207, 28] on div "4" at bounding box center [203, 27] width 9 height 5
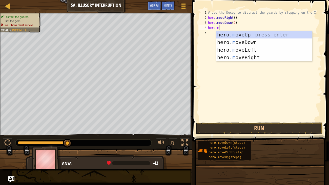
scroll to position [2, 1]
type textarea "hero move"
click at [253, 34] on div "hero. move Up press enter hero. move Down press enter hero. move Left press ent…" at bounding box center [264, 54] width 96 height 46
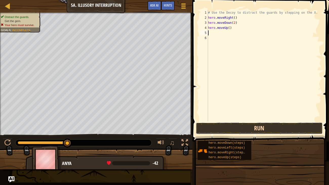
click at [237, 126] on button "Run" at bounding box center [259, 128] width 127 height 12
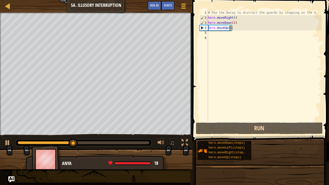
click at [229, 28] on div "# Use the Decoy to distract the guards by stepping on the X. hero . moveRight (…" at bounding box center [264, 70] width 114 height 121
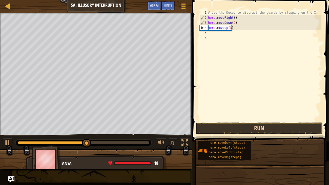
type textarea "hero.moveUp(3)"
click at [253, 131] on button "Run" at bounding box center [259, 128] width 127 height 12
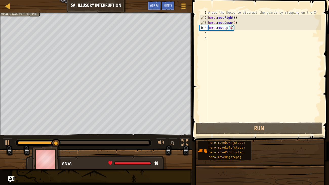
click at [208, 34] on div "# Use the Decoy to distract the guards by stepping on the X. hero . moveRight (…" at bounding box center [264, 70] width 114 height 121
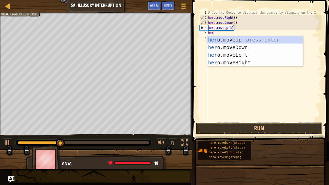
scroll to position [2, 0]
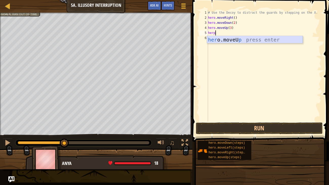
type textarea "her"
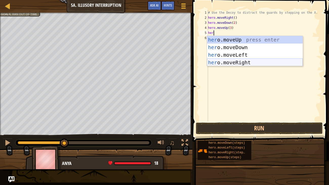
click at [240, 61] on div "her o.moveUp press enter her o.moveDown press enter her o.moveLeft press enter …" at bounding box center [255, 59] width 96 height 46
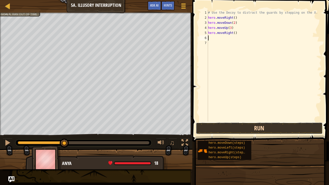
click at [238, 126] on button "Run" at bounding box center [259, 128] width 127 height 12
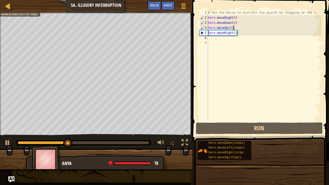
click at [233, 27] on div "# Use the Decoy to distract the guards by stepping on the X. hero . moveRight (…" at bounding box center [264, 70] width 114 height 121
click at [231, 27] on div "# Use the Decoy to distract the guards by stepping on the X. hero . moveRight (…" at bounding box center [264, 70] width 114 height 121
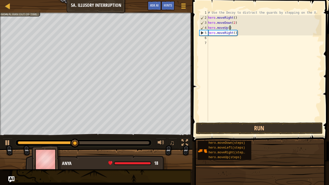
scroll to position [2, 2]
click at [253, 125] on button "Run" at bounding box center [259, 128] width 127 height 12
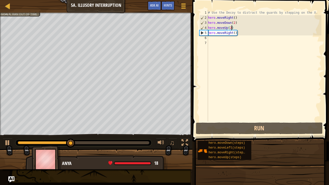
click at [236, 33] on div "# Use the Decoy to distract the guards by stepping on the X. hero . moveRight (…" at bounding box center [264, 70] width 114 height 121
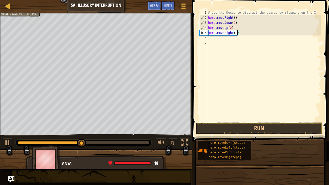
scroll to position [2, 2]
click at [268, 126] on button "Run" at bounding box center [259, 128] width 127 height 12
type textarea "hero.moveRight(3)"
click at [271, 122] on button "Run" at bounding box center [259, 128] width 127 height 12
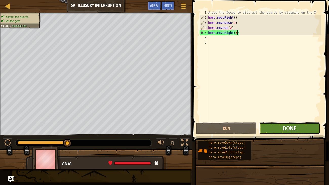
click at [293, 128] on span "Done" at bounding box center [289, 128] width 13 height 8
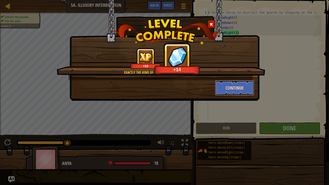
click at [237, 89] on button "Continue" at bounding box center [234, 87] width 39 height 15
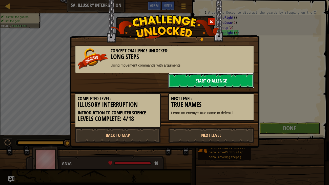
click at [227, 74] on link "Start Challenge" at bounding box center [211, 80] width 86 height 15
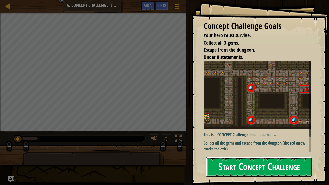
click at [281, 142] on button "Start Concept Challenge" at bounding box center [259, 167] width 107 height 20
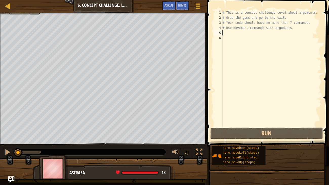
click at [224, 33] on div "# This is a concept challenge level about arguments. # Grab the gems and go to …" at bounding box center [271, 73] width 100 height 127
type textarea "h"
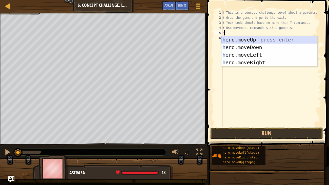
click at [253, 37] on div "h ero.moveUp press enter h ero.moveDown press enter h ero.moveLeft press enter …" at bounding box center [269, 59] width 96 height 46
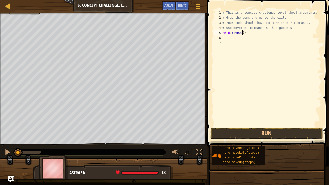
click at [243, 34] on div "# This is a concept challenge level about arguments. # Grab the gems and go to …" at bounding box center [271, 73] width 100 height 127
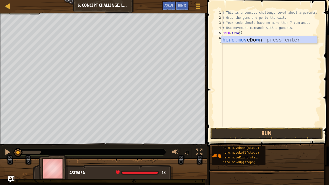
scroll to position [2, 1]
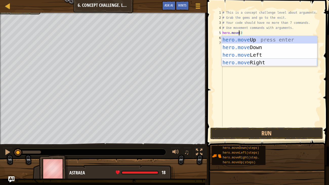
click at [258, 65] on div "hero.move Up press enter hero.move Down press enter hero.move Left press enter …" at bounding box center [269, 59] width 96 height 46
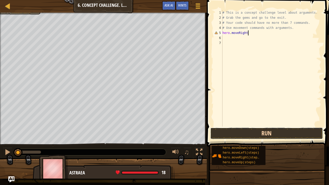
click at [264, 130] on button "Run" at bounding box center [266, 134] width 113 height 12
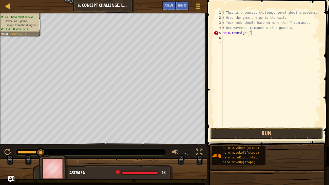
scroll to position [2, 2]
click at [250, 31] on div "# This is a concept challenge level about arguments. # Grab the gems and go to …" at bounding box center [271, 73] width 100 height 127
type textarea "hero.moveRight(1)"
click at [300, 131] on button "Run" at bounding box center [266, 134] width 113 height 12
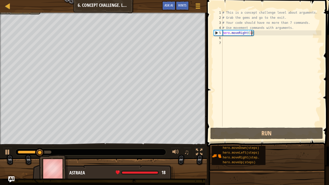
click at [223, 41] on div "# This is a concept challenge level about arguments. # Grab the gems and go to …" at bounding box center [271, 73] width 100 height 127
click at [222, 38] on div "6" at bounding box center [218, 37] width 9 height 5
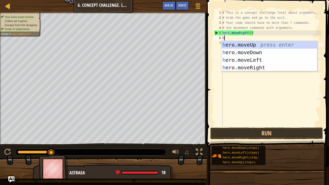
type textarea "he"
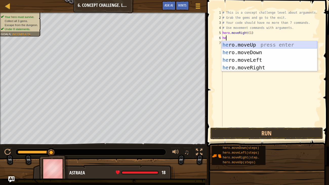
click at [249, 43] on div "he ro.moveUp press enter he ro.moveDown press enter he ro.moveLeft press enter …" at bounding box center [269, 64] width 96 height 46
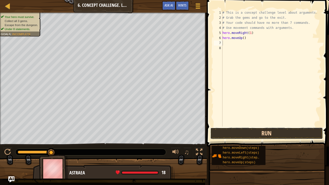
click at [255, 136] on button "Run" at bounding box center [266, 134] width 113 height 12
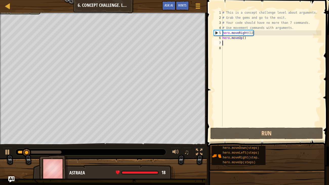
click at [244, 38] on div "# This is a concept challenge level about arguments. # Grab the gems and go to …" at bounding box center [271, 73] width 100 height 127
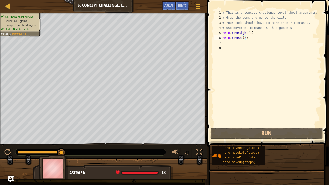
scroll to position [2, 2]
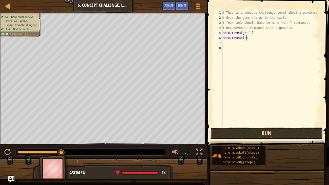
click at [262, 133] on button "Run" at bounding box center [266, 134] width 113 height 12
type textarea "hero.moveUp(3)"
click at [254, 134] on button "Run" at bounding box center [266, 134] width 113 height 12
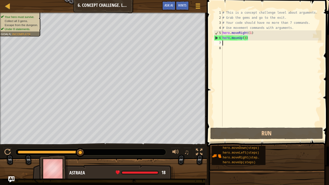
click at [227, 44] on div "# This is a concept challenge level about arguments. # Grab the gems and go to …" at bounding box center [271, 73] width 100 height 127
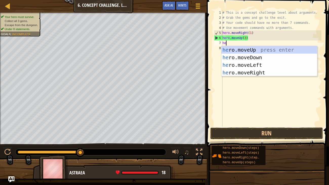
type textarea "her"
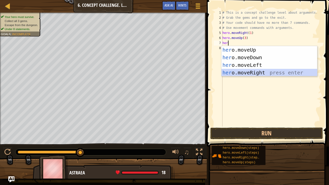
click at [237, 75] on div "her o.moveUp press enter her o.moveDown press enter her o.moveLeft press enter …" at bounding box center [269, 69] width 96 height 46
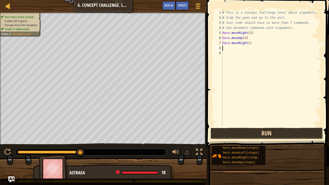
click at [253, 132] on button "Run" at bounding box center [266, 134] width 113 height 12
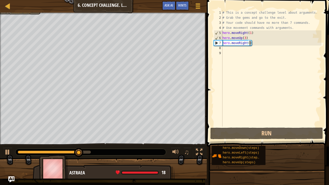
click at [250, 43] on div "# This is a concept challenge level about arguments. # Grab the gems and go to …" at bounding box center [271, 73] width 100 height 127
type textarea "hero.moveRight(2)"
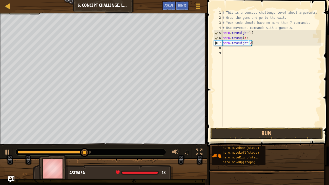
scroll to position [2, 2]
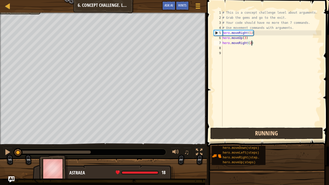
scroll to position [2, 2]
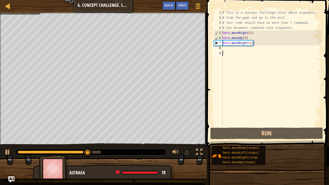
click at [222, 51] on div "# This is a concept challenge level about arguments. # Grab the gems and go to …" at bounding box center [271, 73] width 100 height 127
click at [223, 50] on div "# This is a concept challenge level about arguments. # Grab the gems and go to …" at bounding box center [271, 73] width 100 height 127
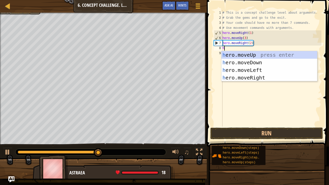
type textarea "he"
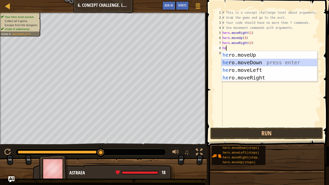
click at [238, 60] on div "he ro.moveUp press enter he ro.moveDown press enter he ro.moveLeft press enter …" at bounding box center [269, 74] width 96 height 46
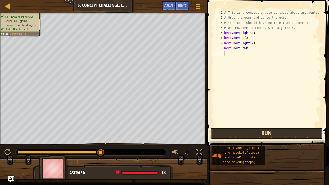
click at [256, 131] on button "Run" at bounding box center [266, 134] width 113 height 12
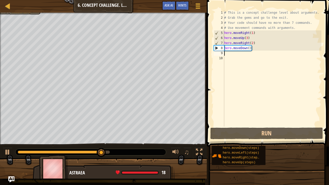
type textarea "h"
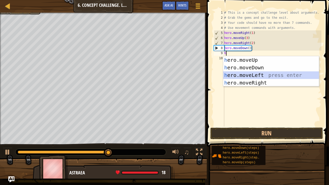
click at [241, 75] on div "h ero.moveUp press enter h ero.moveDown press enter h ero.moveLeft press enter …" at bounding box center [271, 79] width 96 height 46
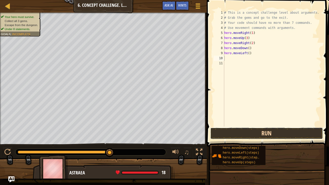
click at [243, 130] on button "Run" at bounding box center [266, 134] width 113 height 12
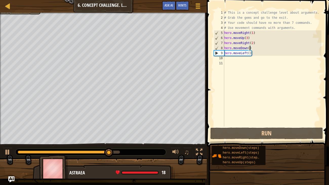
click at [249, 50] on div "# This is a concept challenge level about arguments. # Grab the gems and go to …" at bounding box center [272, 73] width 98 height 127
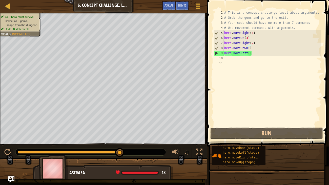
scroll to position [2, 2]
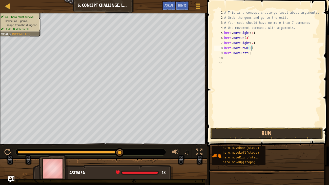
click at [250, 55] on div "# This is a concept challenge level about arguments. # Grab the gems and go to …" at bounding box center [272, 73] width 98 height 127
type textarea "hero.moveLeft(1)"
click at [227, 56] on div "# This is a concept challenge level about arguments. # Grab the gems and go to …" at bounding box center [272, 73] width 98 height 127
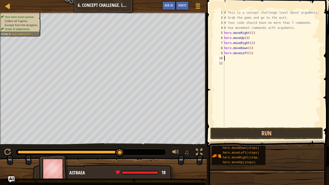
scroll to position [2, 0]
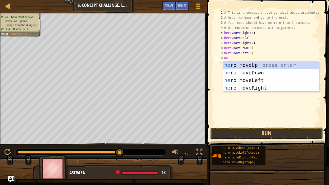
type textarea "her"
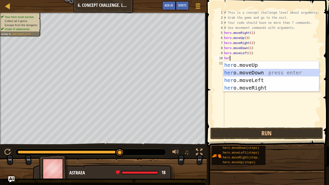
click at [261, 74] on div "her o.moveUp press enter her o.moveDown press enter her o.moveLeft press enter …" at bounding box center [271, 84] width 96 height 46
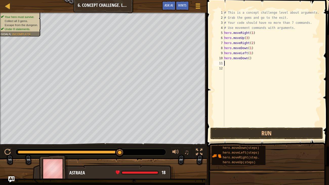
click at [249, 60] on div "# This is a concept challenge level about arguments. # Grab the gems and go to …" at bounding box center [272, 73] width 98 height 127
type textarea "hero.moveDown(2)"
click at [293, 130] on button "Run" at bounding box center [266, 134] width 113 height 12
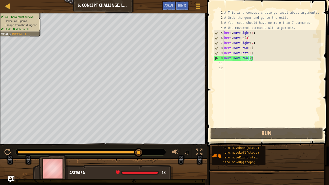
click at [225, 61] on div "# This is a concept challenge level about arguments. # Grab the gems and go to …" at bounding box center [272, 73] width 98 height 127
type textarea "h"
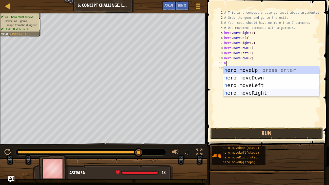
click at [250, 90] on div "h ero.moveUp press enter h ero.moveDown press enter h ero.moveLeft press enter …" at bounding box center [271, 89] width 96 height 46
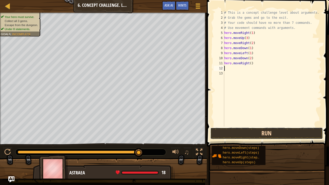
click at [265, 131] on button "Run" at bounding box center [266, 134] width 113 height 12
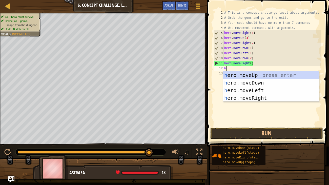
type textarea "he"
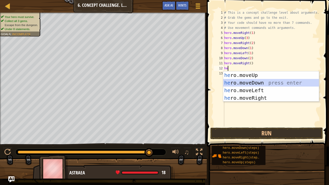
click at [246, 79] on div "he ro.moveUp press enter he ro.moveDown press enter he ro.moveLeft press enter …" at bounding box center [271, 94] width 96 height 46
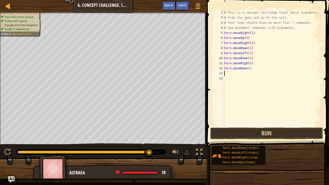
click at [247, 68] on div "# This is a concept challenge level about arguments. # Grab the gems and go to …" at bounding box center [272, 73] width 98 height 127
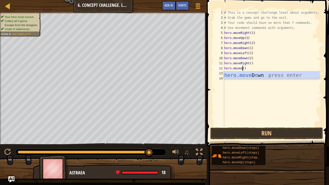
scroll to position [2, 1]
click at [253, 74] on div "hero.moveUp press enter" at bounding box center [271, 82] width 96 height 23
type textarea "hero.moveUp"
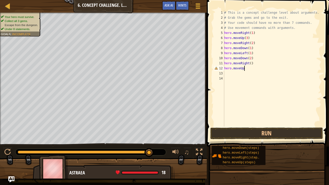
scroll to position [2, 0]
type textarea "hero.moveUP"
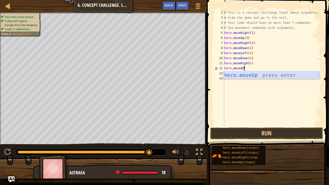
click at [262, 74] on div "hero.moveUp press enter" at bounding box center [271, 82] width 96 height 23
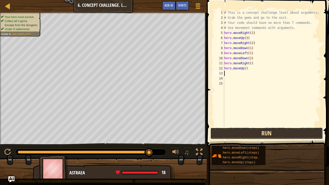
click at [267, 134] on button "Run" at bounding box center [266, 134] width 113 height 12
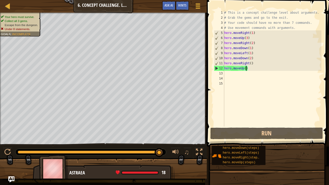
click at [245, 68] on div "# This is a concept challenge level about arguments. # Grab the gems and go to …" at bounding box center [272, 73] width 98 height 127
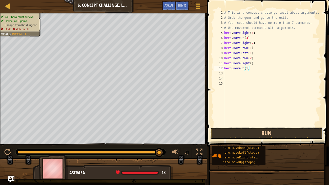
click at [268, 128] on button "Run" at bounding box center [266, 134] width 113 height 12
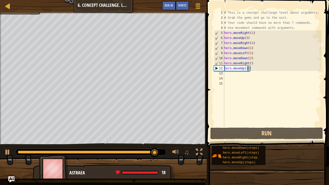
click at [247, 68] on div "# This is a concept challenge level about arguments. # Grab the gems and go to …" at bounding box center [272, 73] width 98 height 127
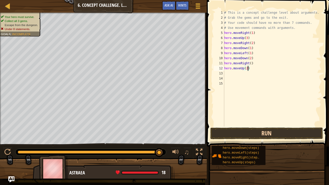
type textarea "hero.moveUp(2)"
drag, startPoint x: 271, startPoint y: 135, endPoint x: 269, endPoint y: 136, distance: 2.7
click at [269, 136] on button "Run" at bounding box center [266, 134] width 113 height 12
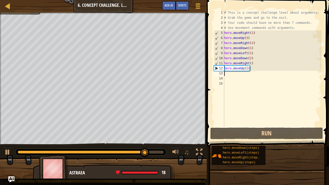
click at [226, 74] on div "# This is a concept challenge level about arguments. # Grab the gems and go to …" at bounding box center [272, 73] width 98 height 127
type textarea "h"
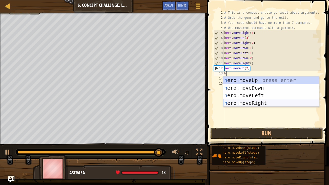
click at [253, 100] on div "h ero.moveUp press enter h ero.moveDown press enter h ero.moveLeft press enter …" at bounding box center [271, 99] width 96 height 46
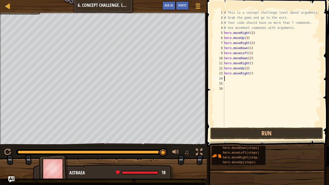
click at [253, 75] on div "# This is a concept challenge level about arguments. # Grab the gems and go to …" at bounding box center [272, 73] width 98 height 127
click at [250, 75] on div "# This is a concept challenge level about arguments. # Grab the gems and go to …" at bounding box center [272, 73] width 98 height 127
click at [252, 74] on div "# This is a concept challenge level about arguments. # Grab the gems and go to …" at bounding box center [272, 73] width 98 height 127
type textarea "hero.moveRight(2)"
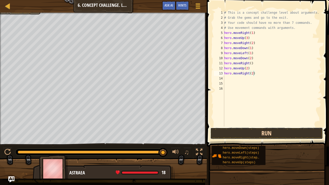
click at [269, 135] on button "Run" at bounding box center [266, 134] width 113 height 12
